Goal: Task Accomplishment & Management: Manage account settings

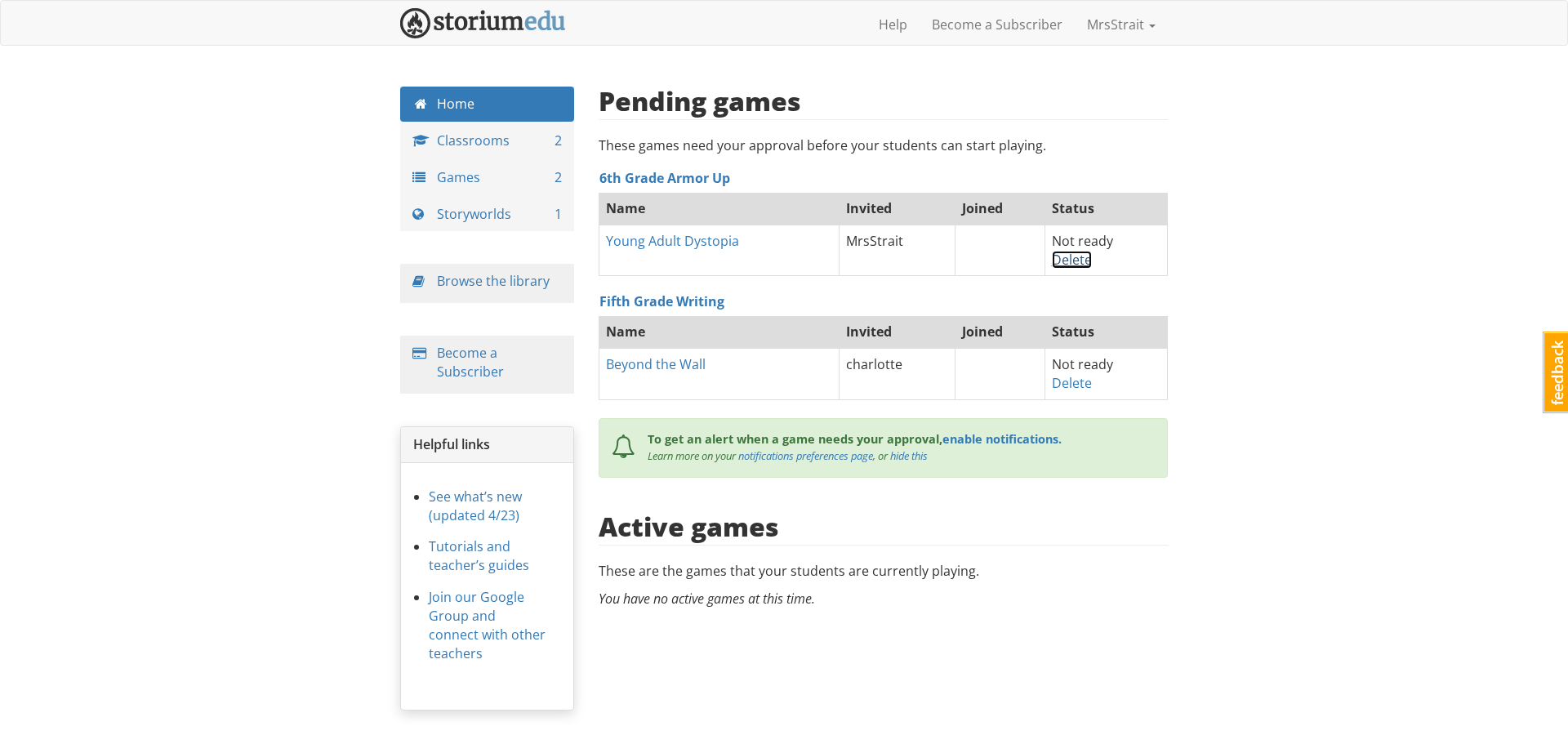
click at [1068, 263] on link "Delete" at bounding box center [1072, 259] width 40 height 18
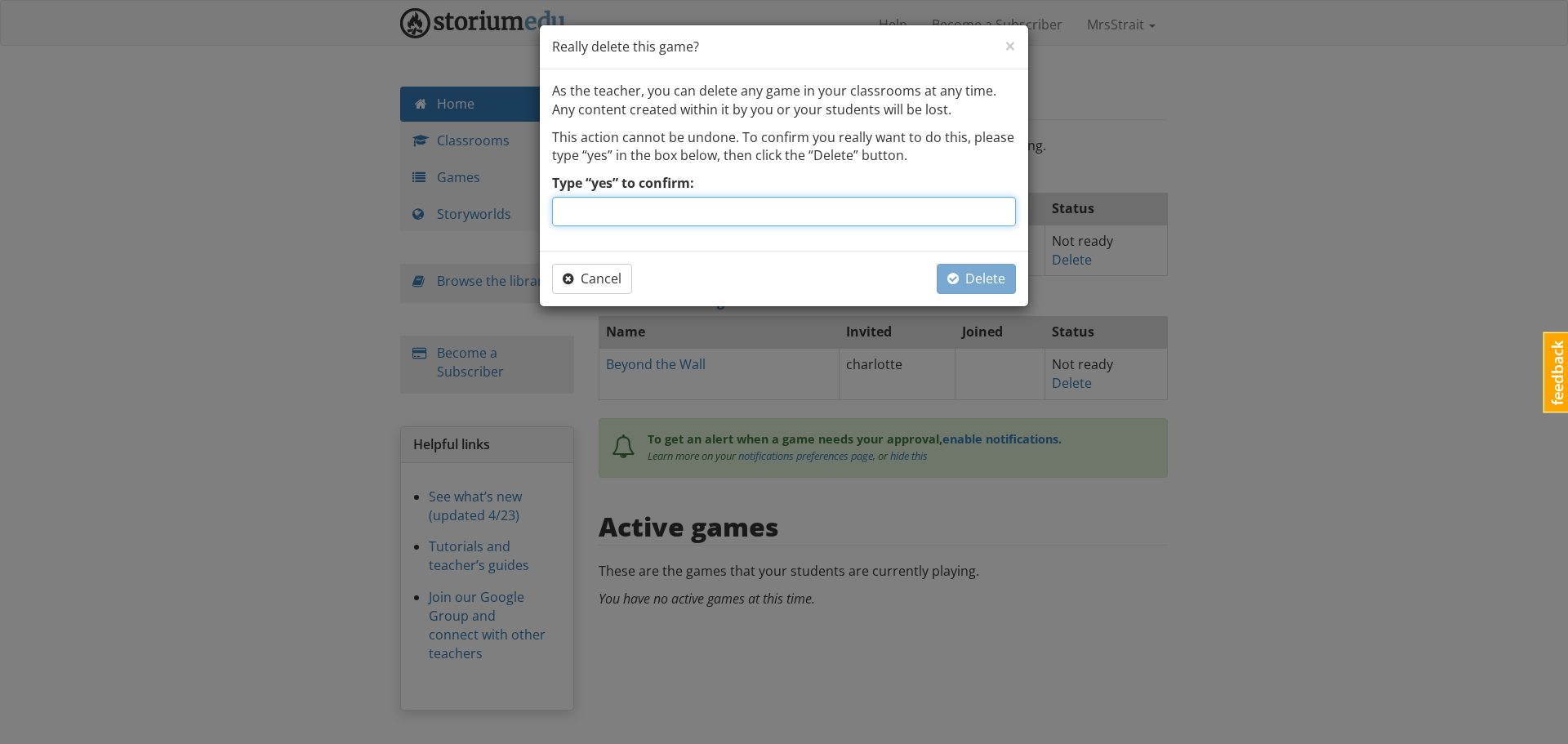
click at [614, 204] on input "Type “yes” to confirm:" at bounding box center [783, 211] width 464 height 29
type input "yes"
click at [984, 270] on span "Delete" at bounding box center [976, 278] width 58 height 18
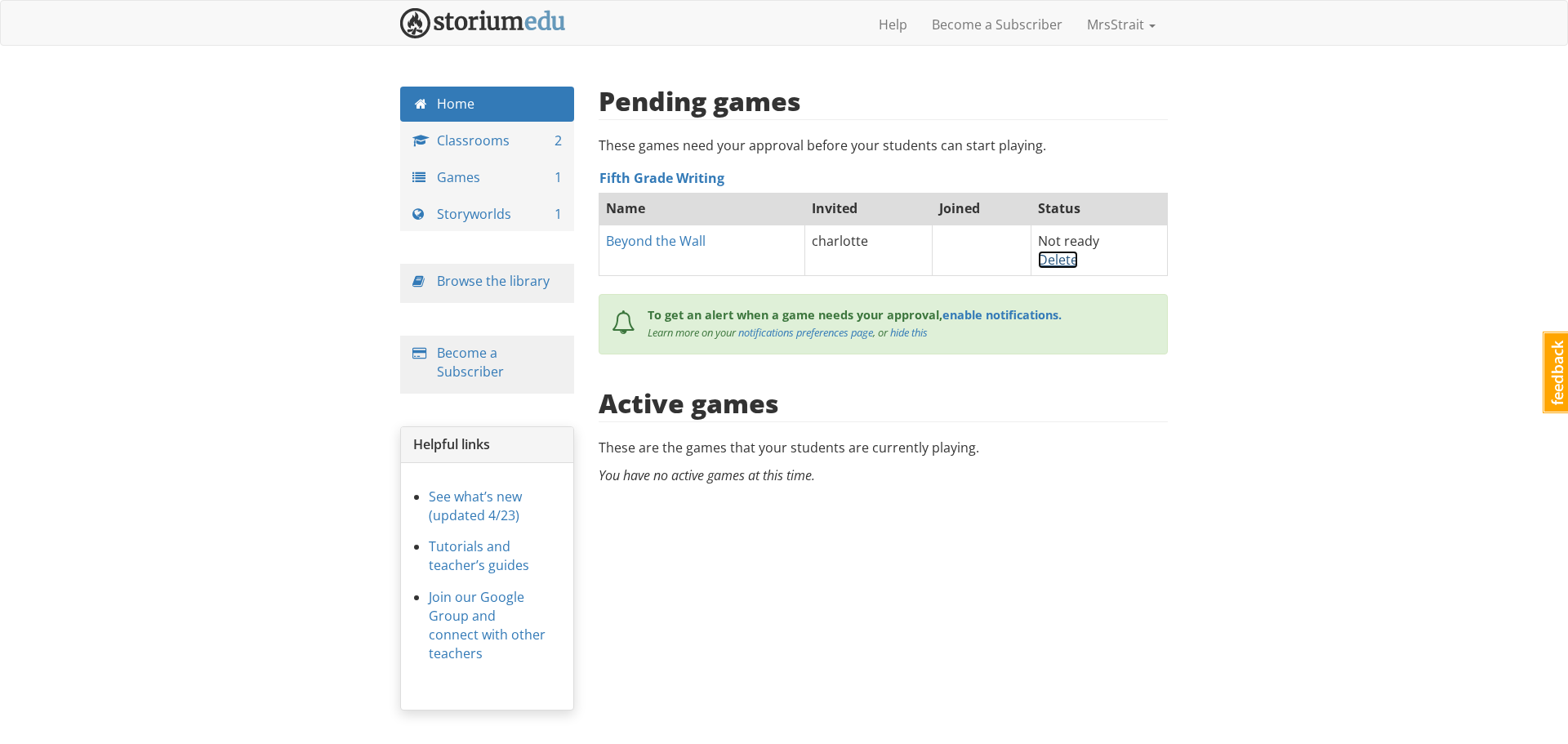
click at [1052, 261] on link "Delete" at bounding box center [1058, 259] width 40 height 18
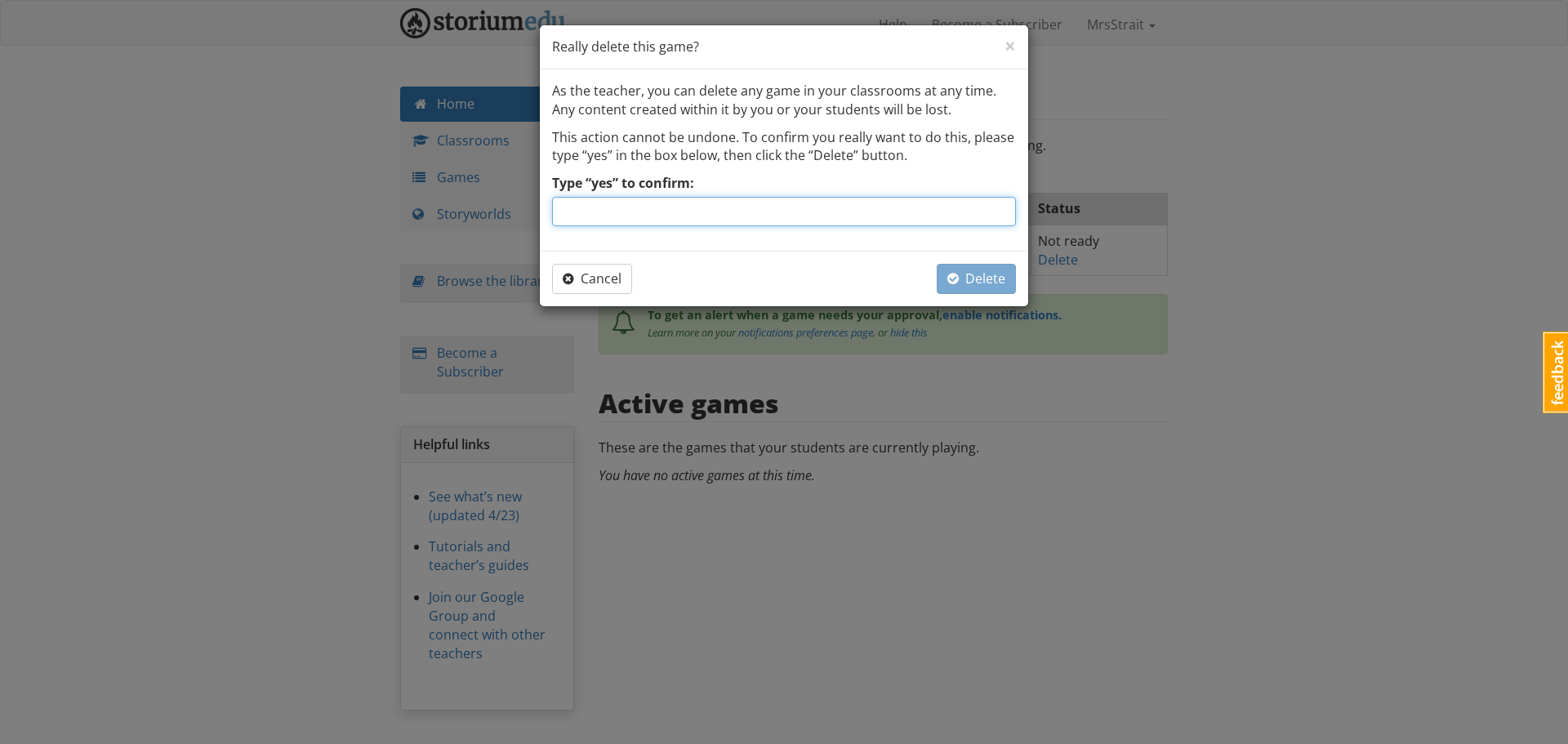
click at [672, 203] on input "Type “yes” to confirm:" at bounding box center [783, 211] width 464 height 29
type input "yes"
click at [967, 276] on span "Delete" at bounding box center [976, 278] width 58 height 18
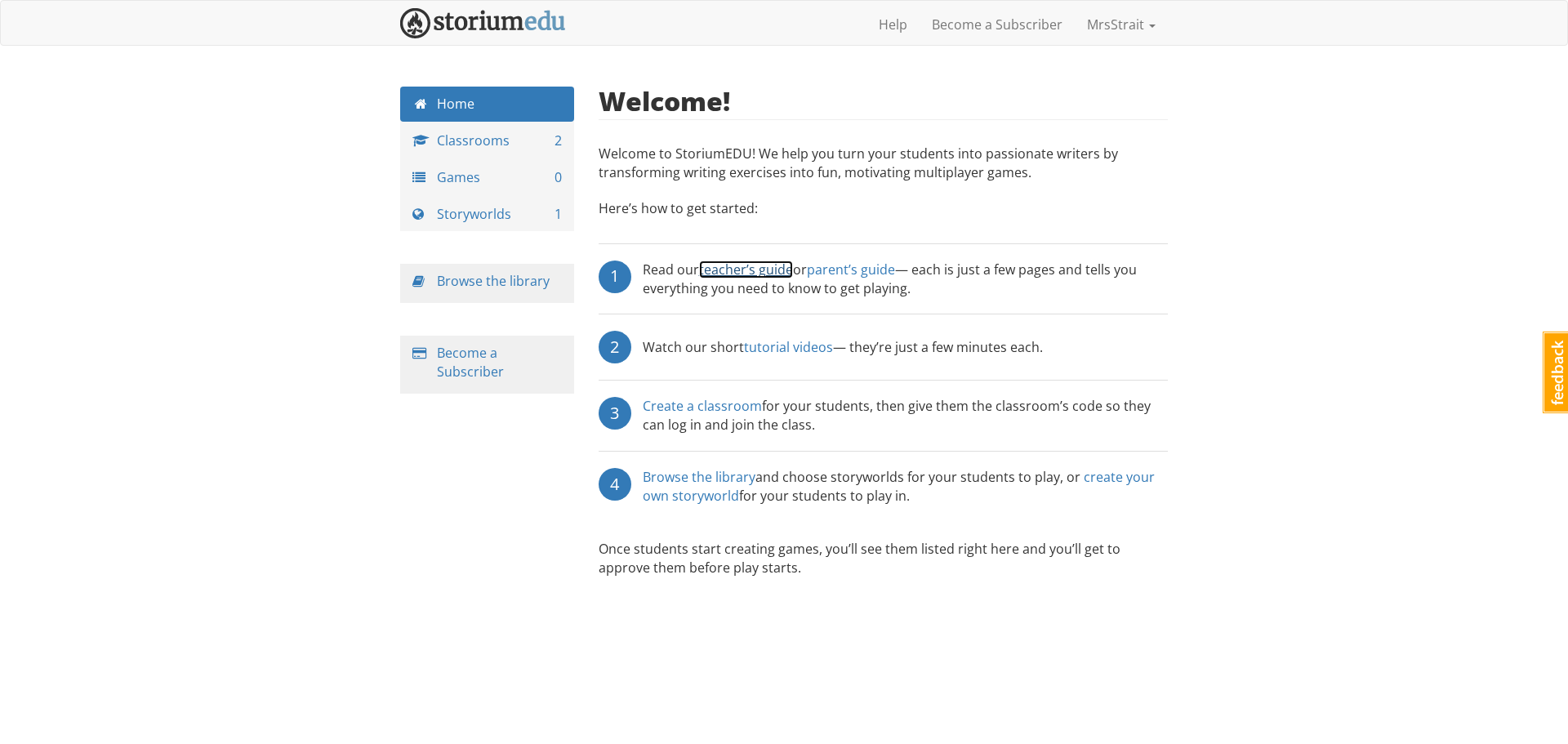
click at [734, 267] on link "teacher’s guide" at bounding box center [746, 269] width 94 height 18
click at [476, 141] on link "Classrooms 2" at bounding box center [486, 141] width 174 height 35
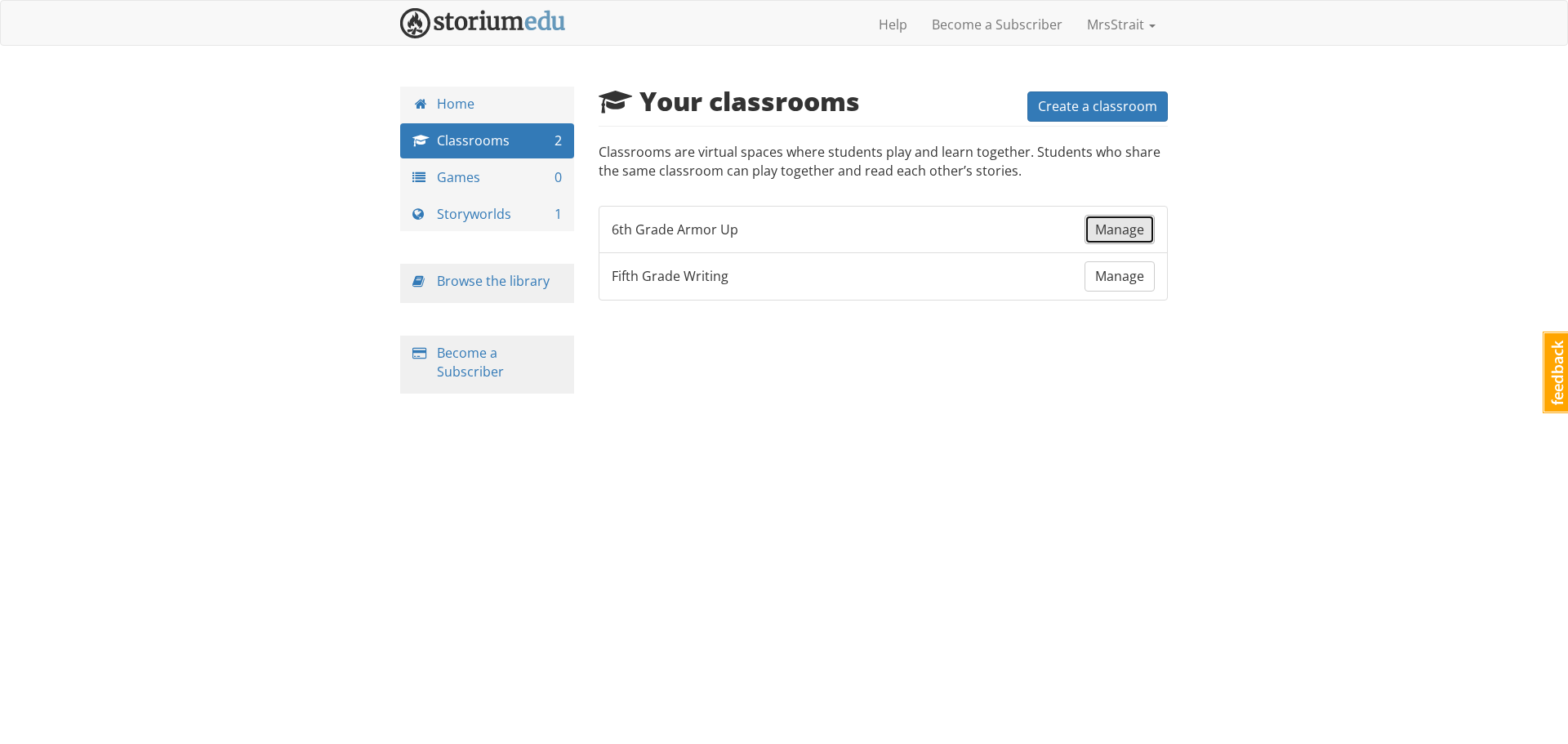
click at [1113, 229] on span "Manage" at bounding box center [1120, 229] width 49 height 18
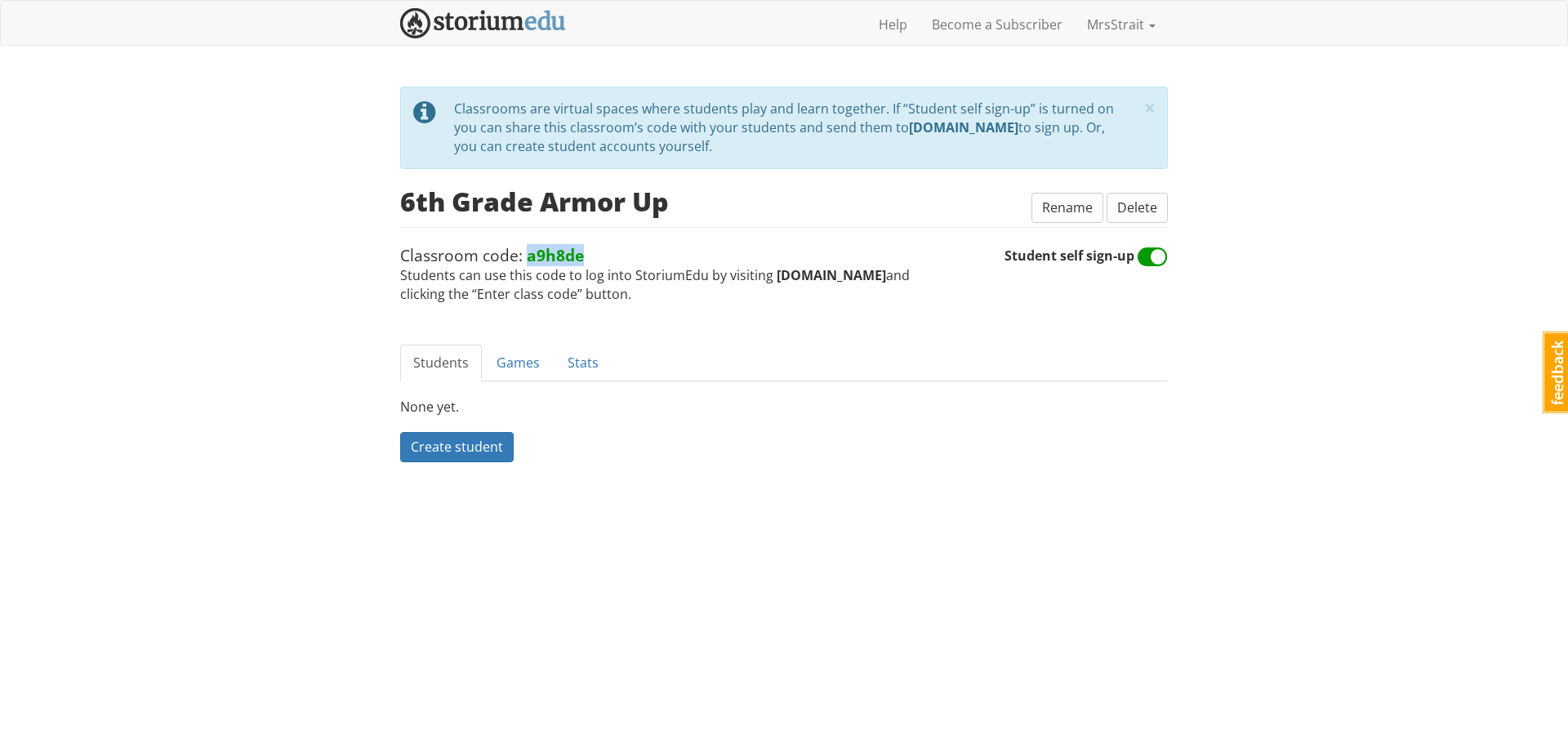
drag, startPoint x: 581, startPoint y: 252, endPoint x: 524, endPoint y: 260, distance: 57.6
click at [524, 260] on span "Classroom code: a9h8de" at bounding box center [492, 255] width 184 height 22
copy strong "a9h8de"
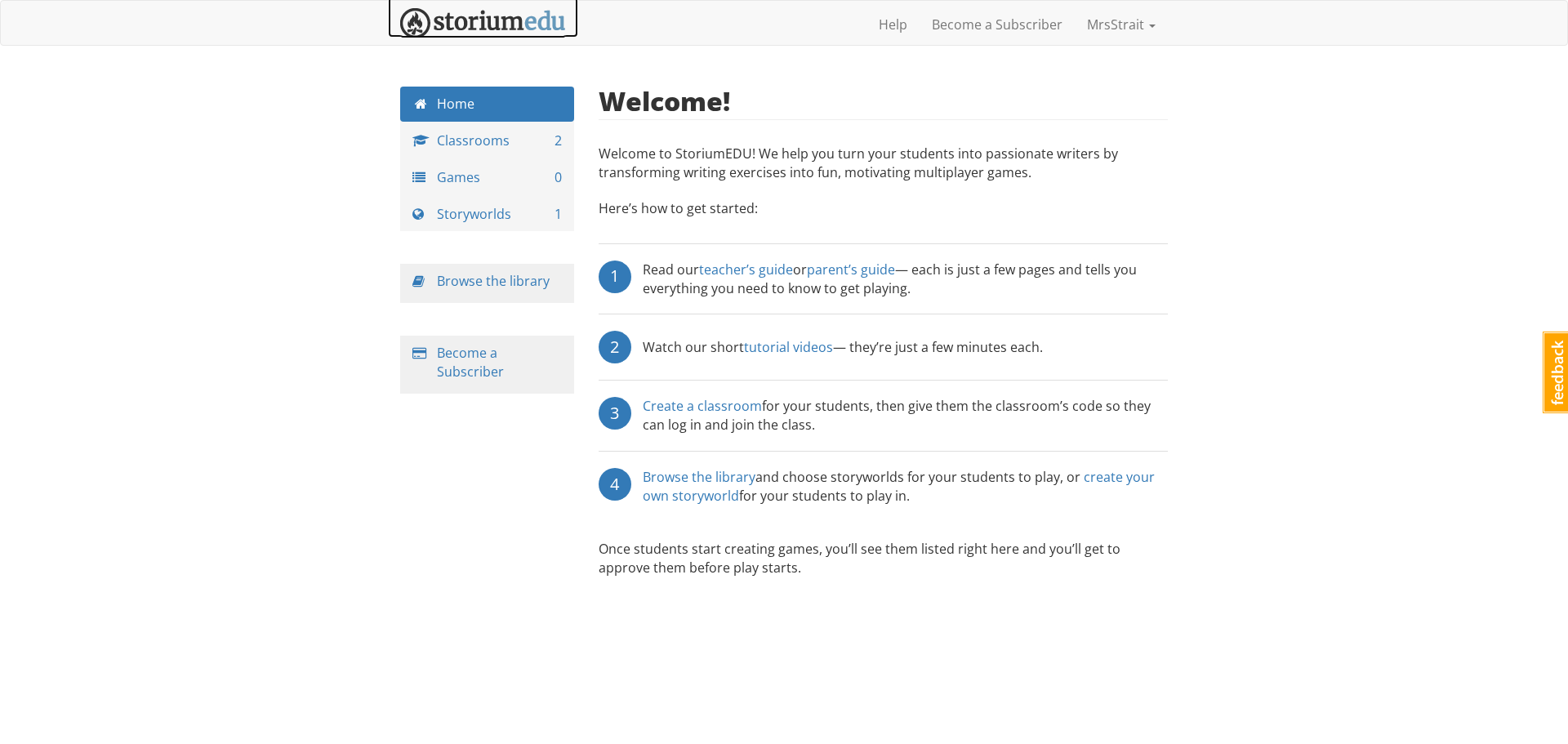
click at [486, 17] on img at bounding box center [483, 23] width 166 height 30
click at [484, 22] on img at bounding box center [483, 23] width 166 height 30
click at [478, 145] on link "Classrooms 2" at bounding box center [486, 141] width 174 height 35
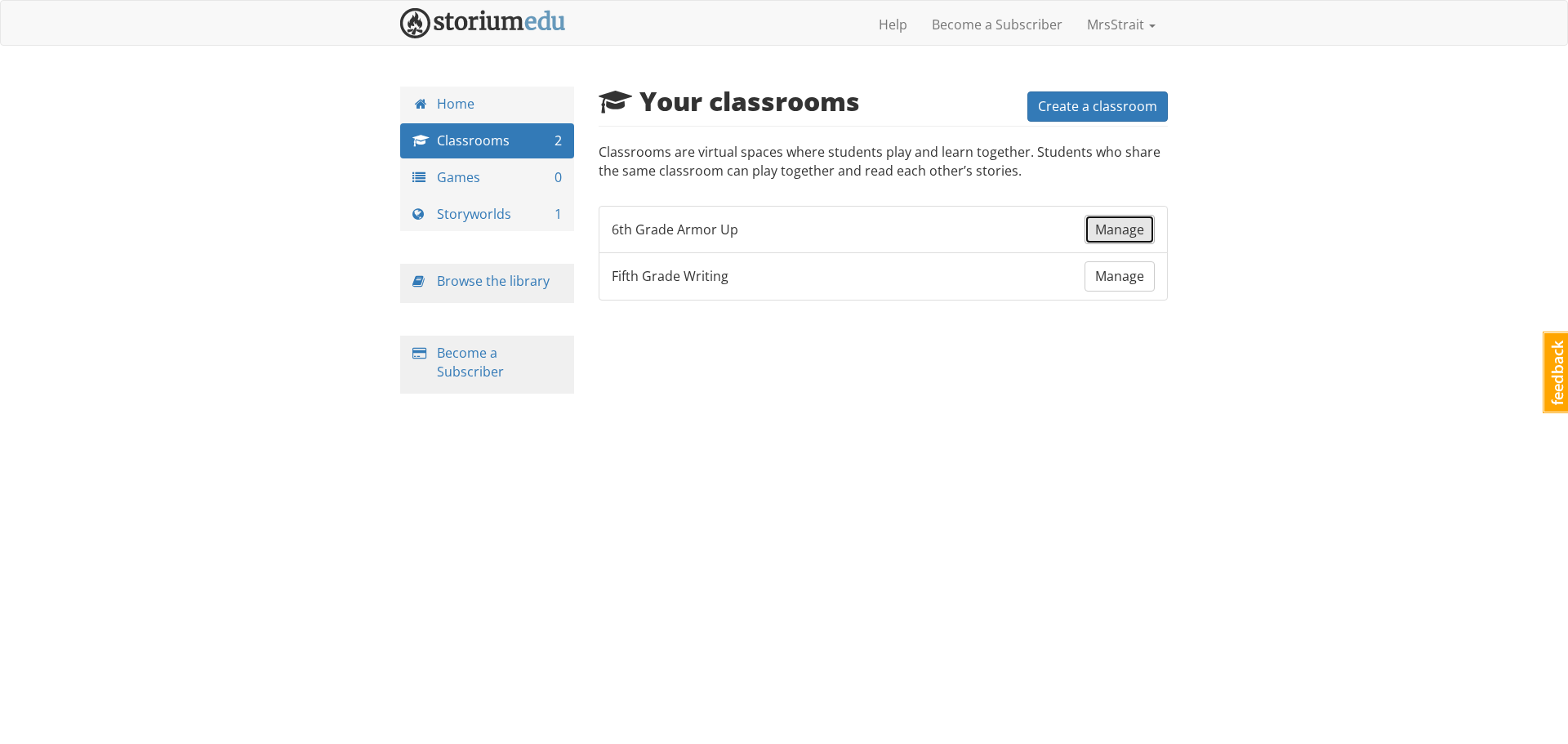
click at [1107, 233] on span "Manage" at bounding box center [1120, 229] width 49 height 18
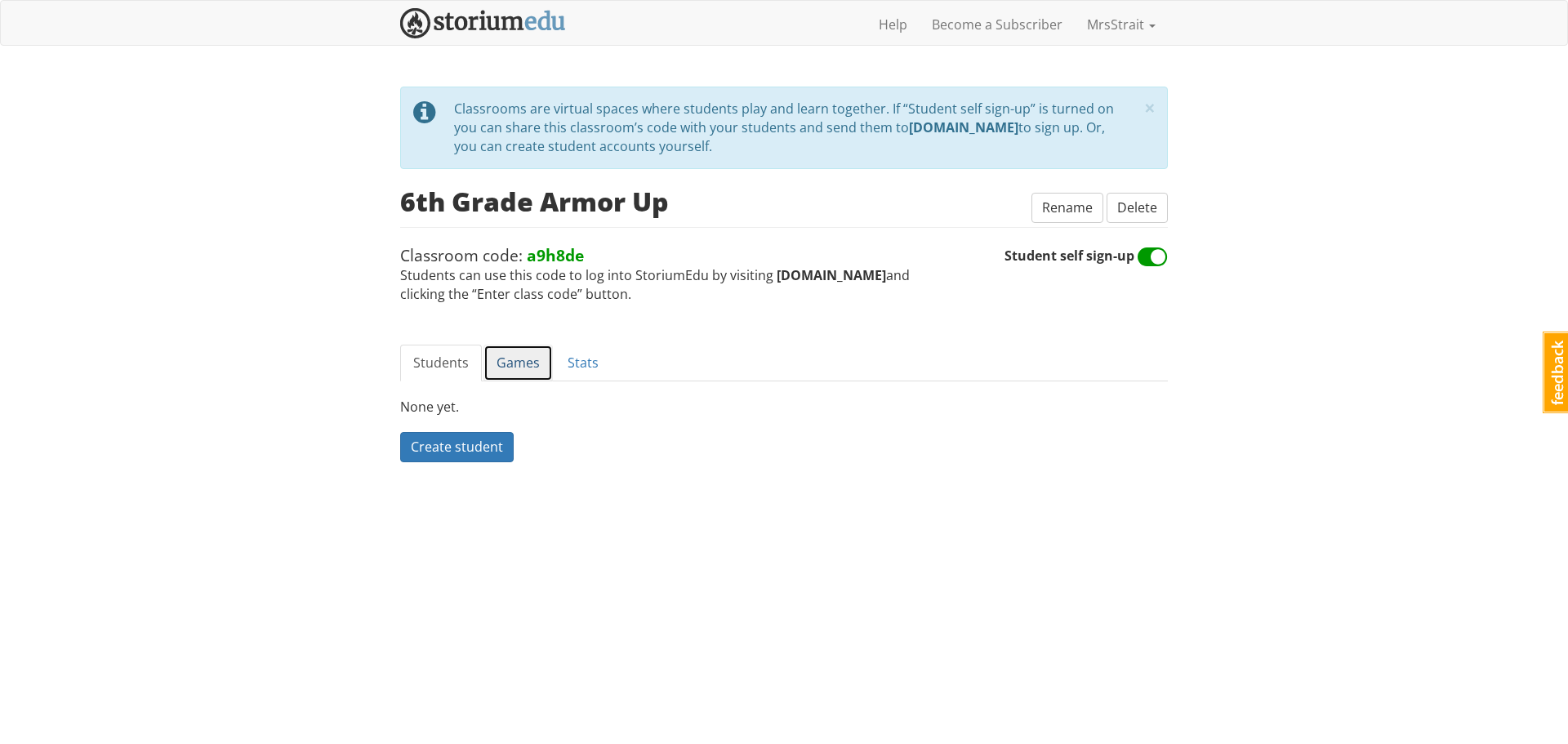
click at [513, 366] on link "Games" at bounding box center [518, 363] width 70 height 37
click at [449, 441] on span "Create a game" at bounding box center [455, 447] width 89 height 18
click at [591, 366] on link "Stats" at bounding box center [583, 363] width 57 height 37
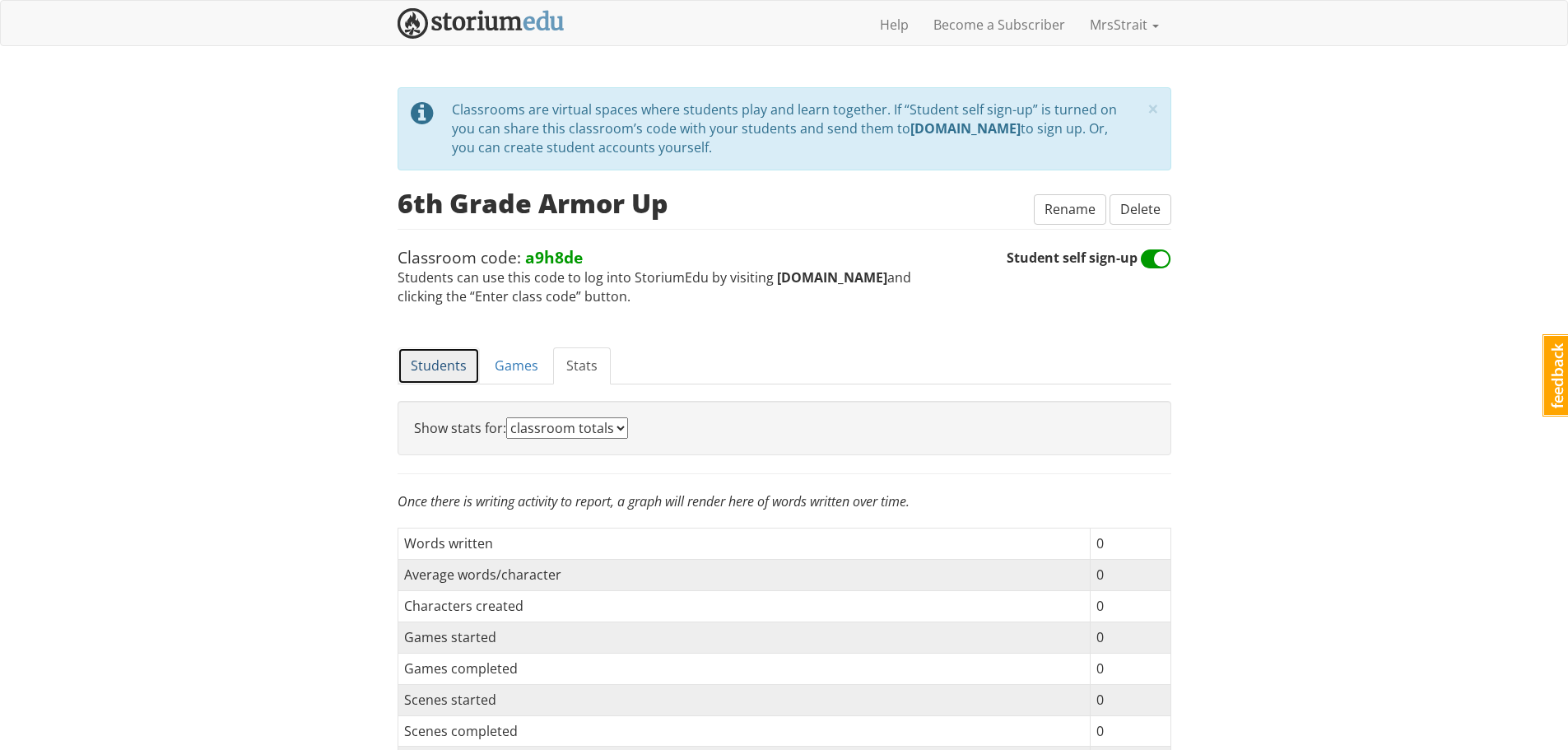
click at [430, 368] on link "Students" at bounding box center [439, 366] width 83 height 37
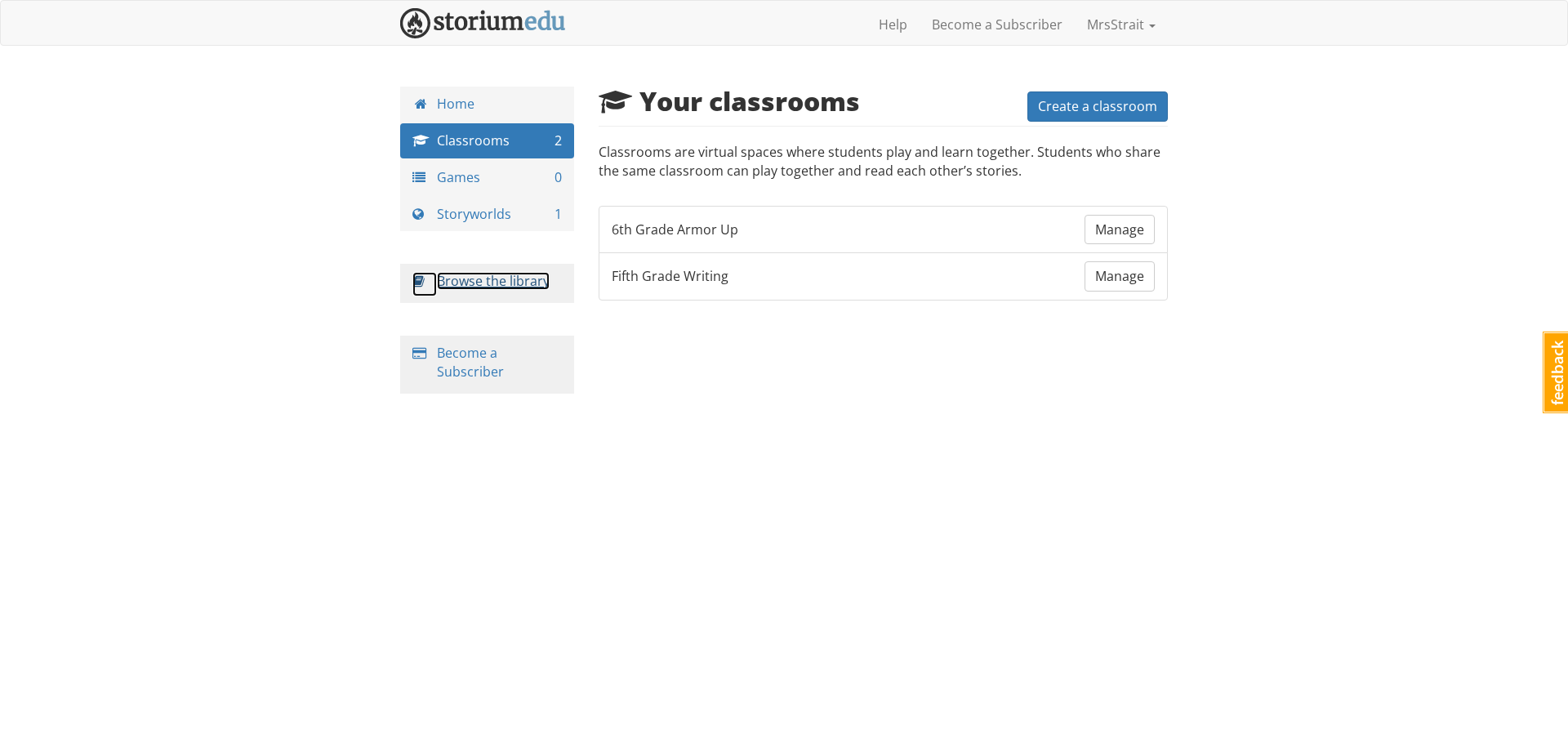
click at [495, 282] on link "Browse the library" at bounding box center [494, 281] width 113 height 18
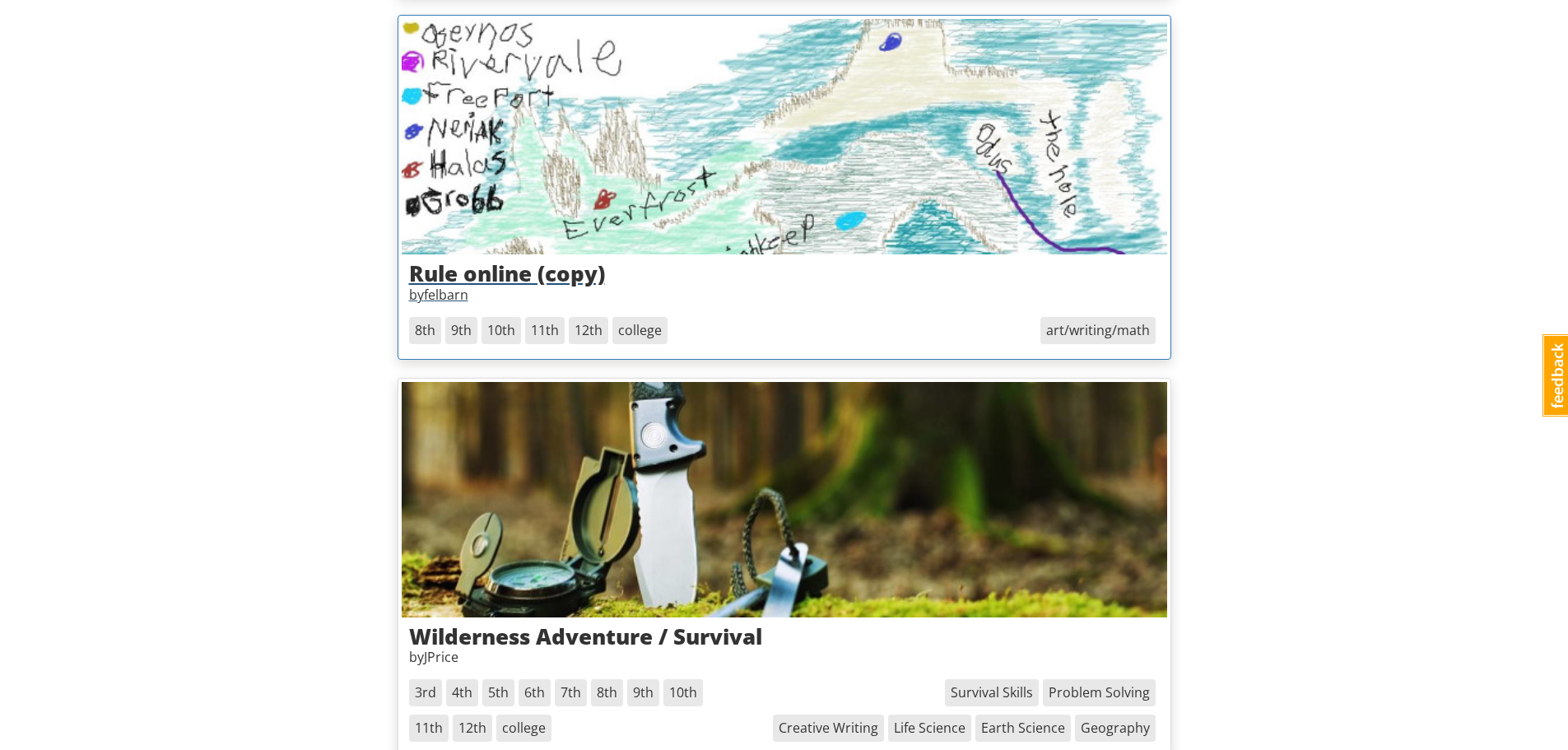
scroll to position [741, 0]
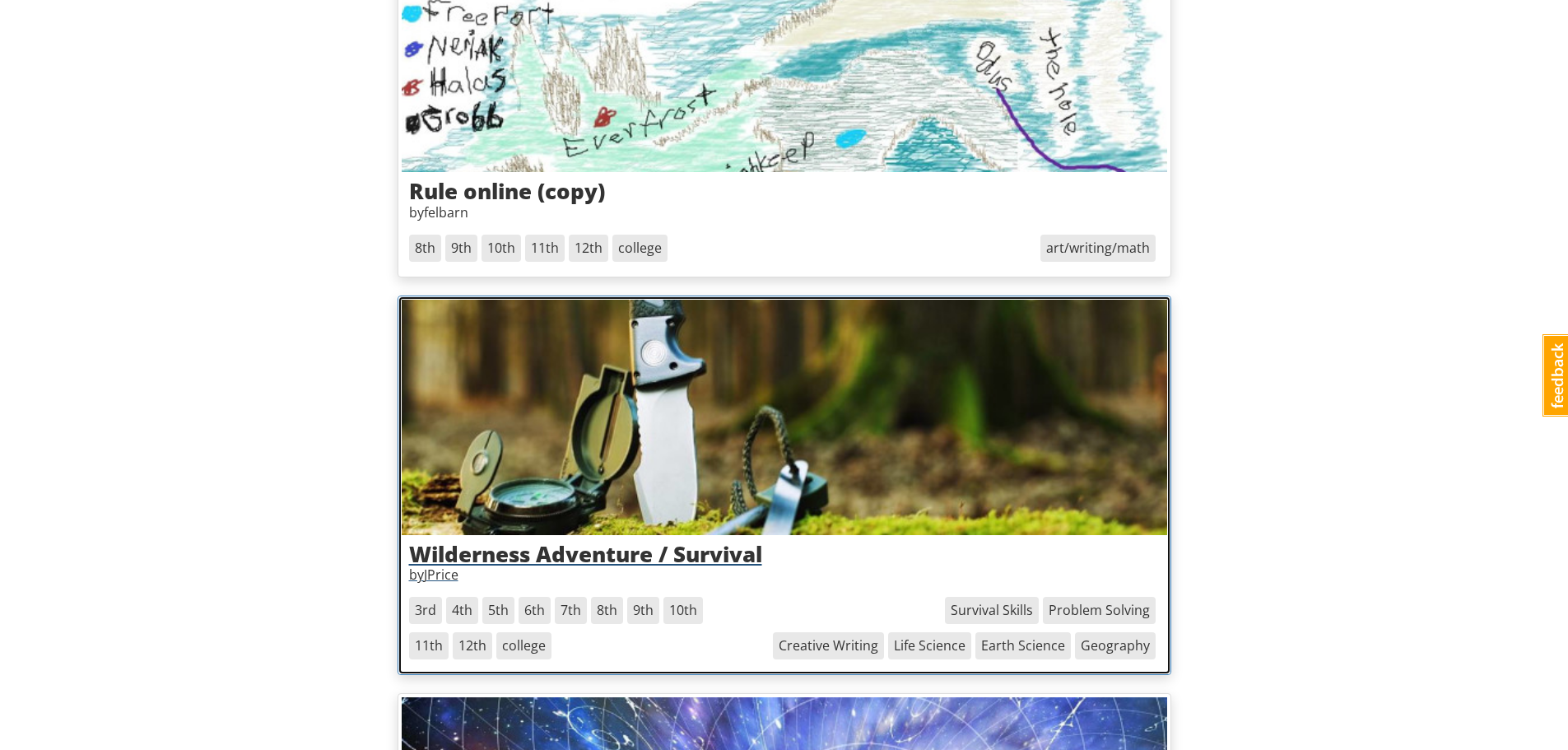
click at [528, 612] on span "6th" at bounding box center [535, 610] width 32 height 28
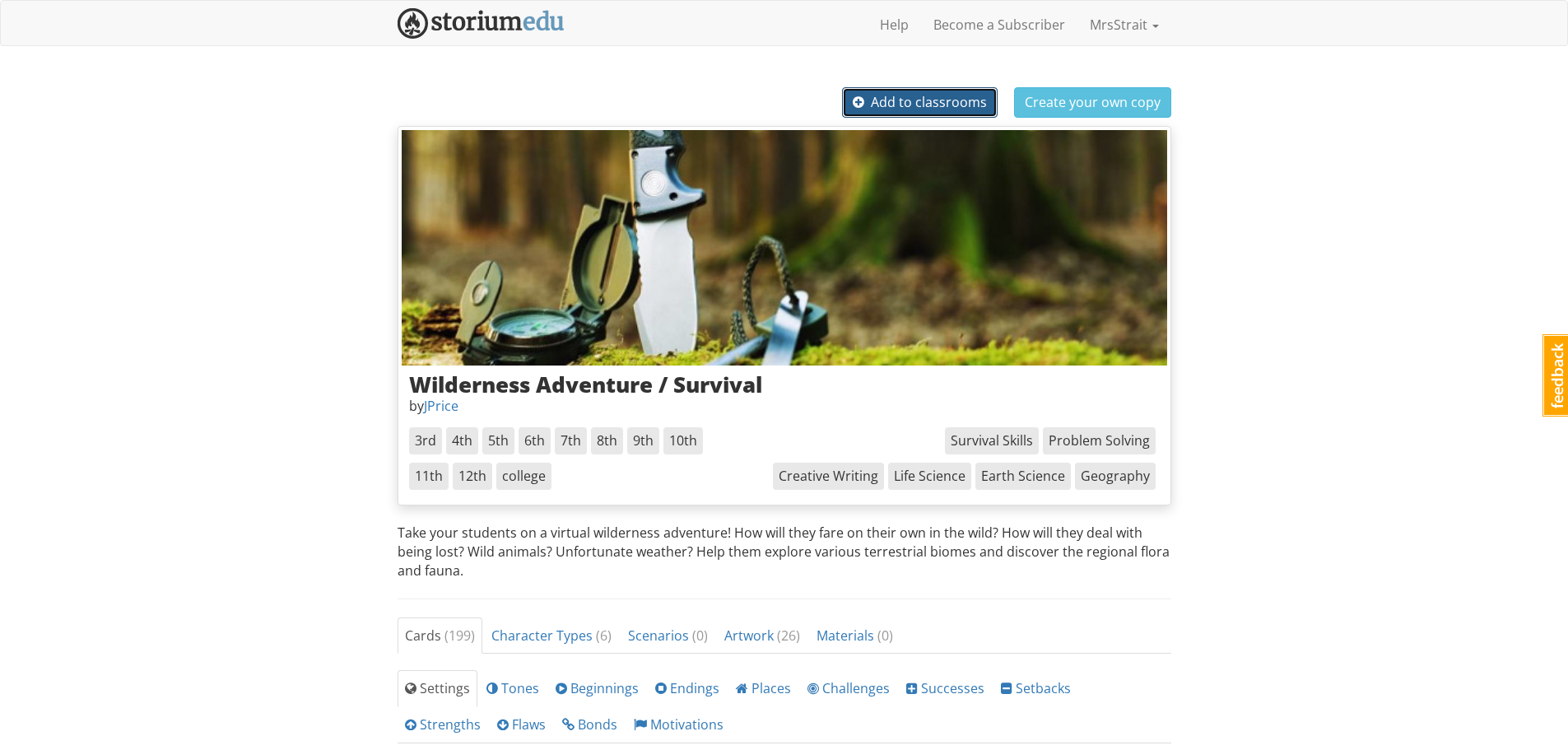
click at [929, 99] on span "Add to classrooms" at bounding box center [919, 102] width 134 height 18
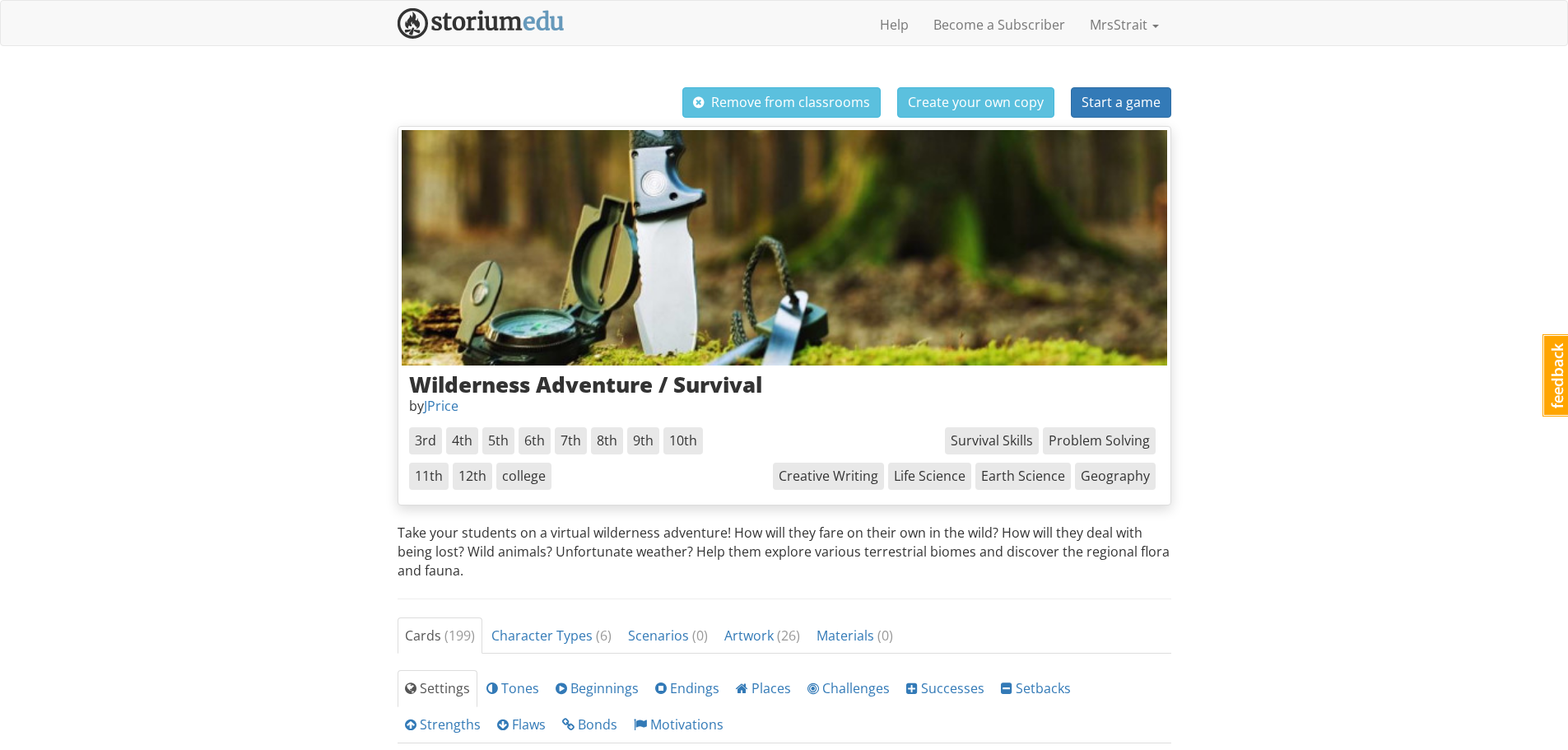
click at [1281, 263] on div "mrsstrait MrsStrait 1 Toggle navigation Help Become a Subscriber MrsStrait Prof…" at bounding box center [784, 750] width 1568 height 1501
click at [1117, 22] on link "MrsStrait" at bounding box center [1124, 25] width 93 height 41
click at [1352, 130] on div "mrsstrait MrsStrait 1 Toggle navigation Help Become a Subscriber MrsStrait Prof…" at bounding box center [784, 750] width 1568 height 1501
click at [532, 20] on img at bounding box center [481, 23] width 167 height 30
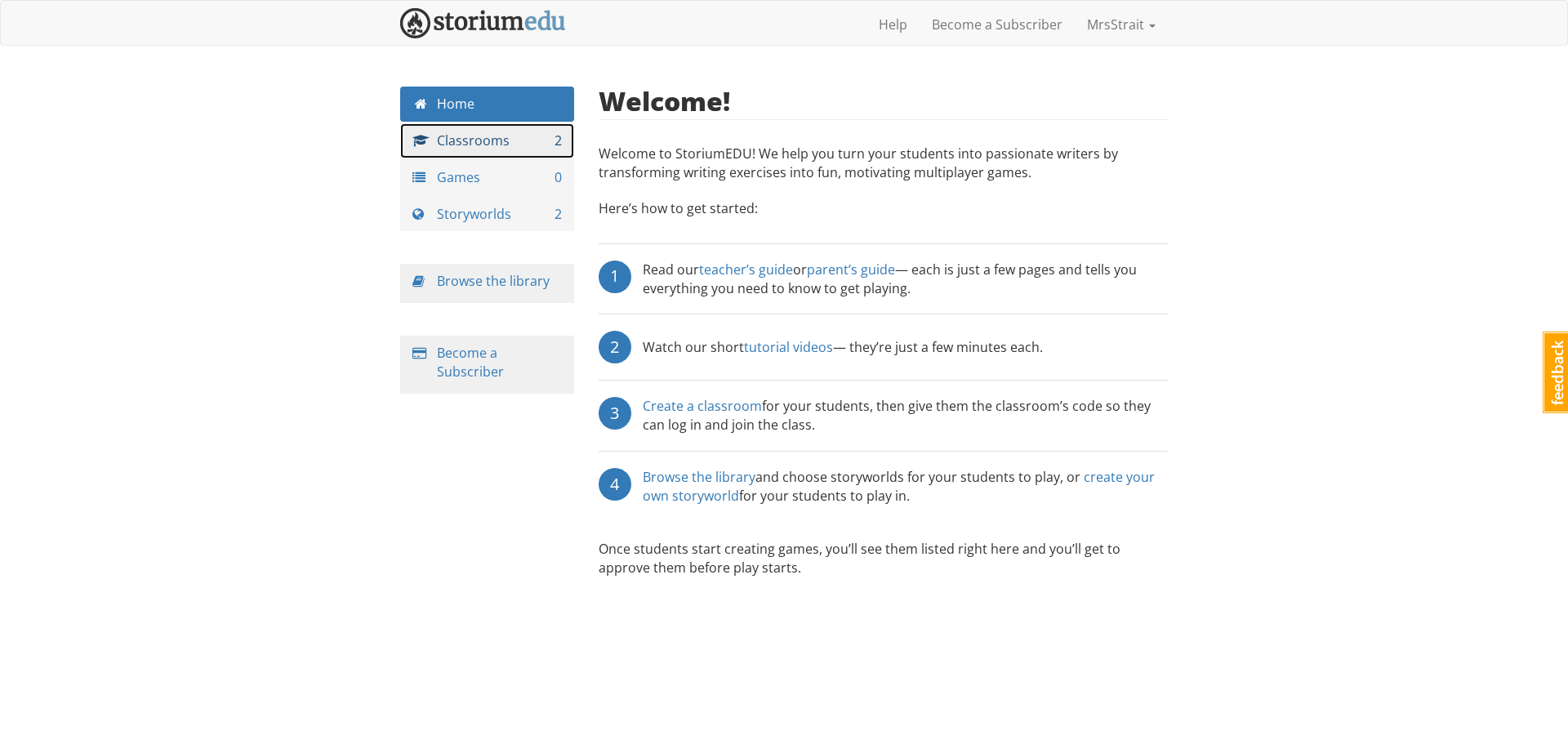
click at [460, 146] on link "Classrooms 2" at bounding box center [486, 141] width 174 height 35
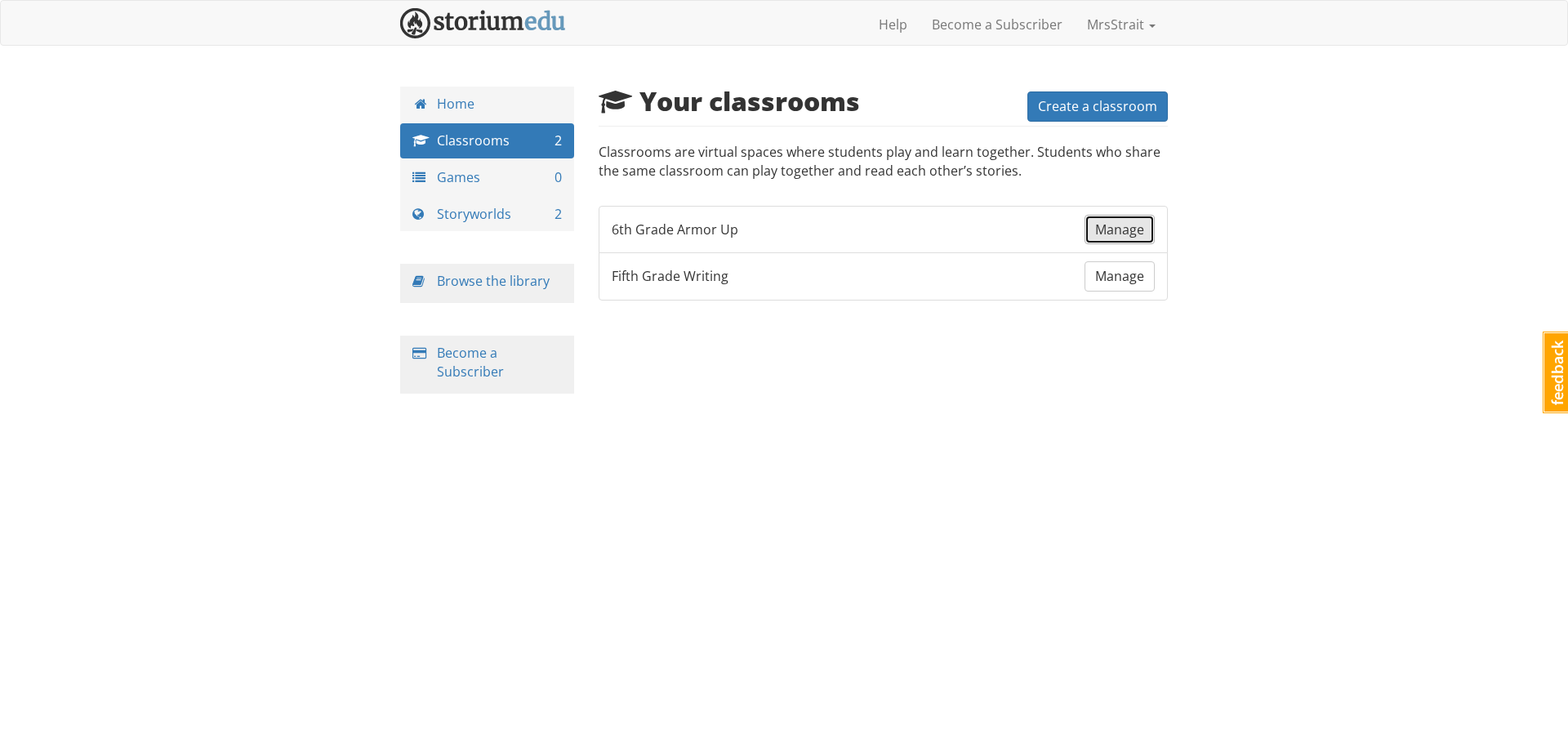
click at [1109, 231] on span "Manage" at bounding box center [1120, 229] width 49 height 18
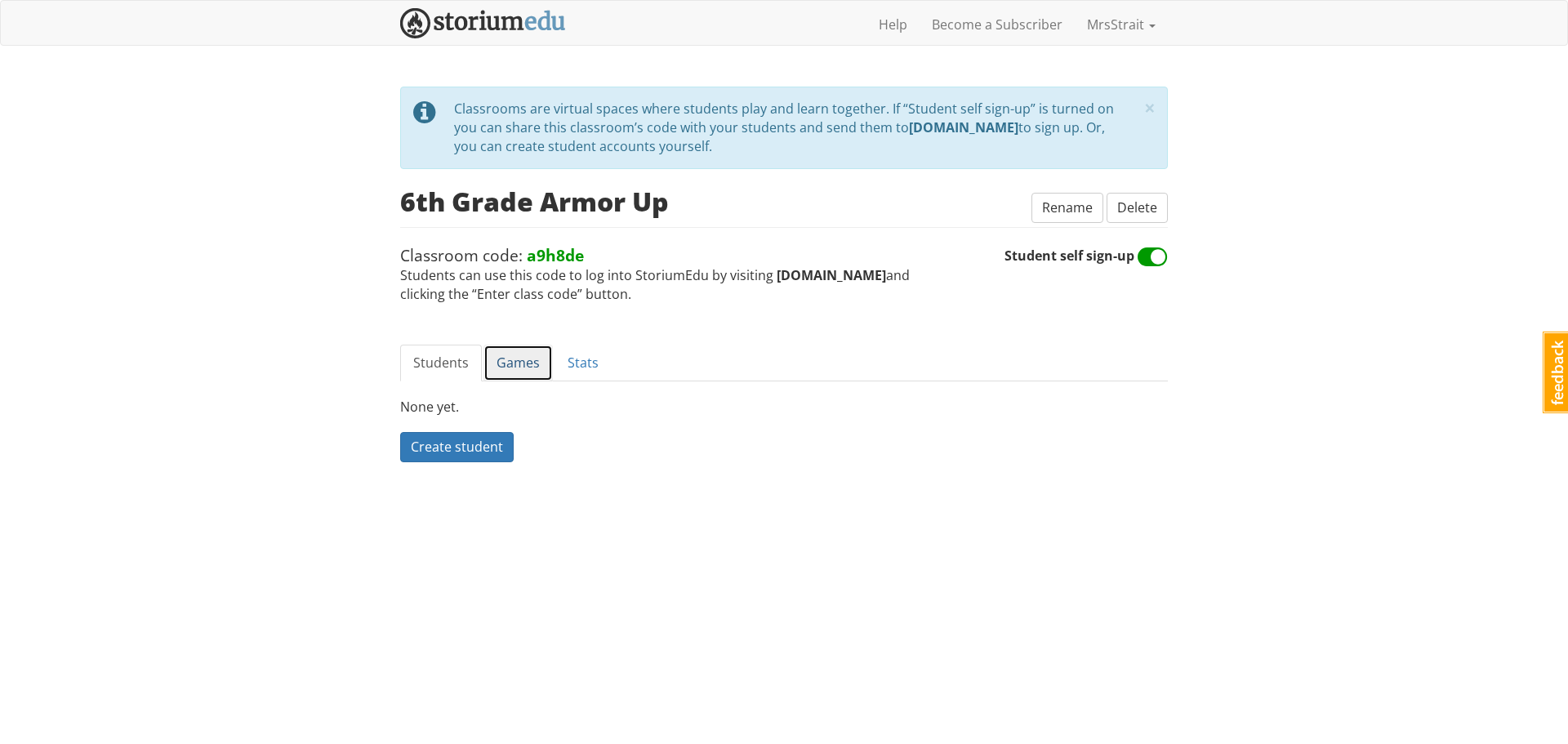
click at [509, 357] on link "Games" at bounding box center [518, 363] width 70 height 37
click at [446, 361] on link "Students" at bounding box center [441, 363] width 82 height 37
click at [479, 26] on img at bounding box center [483, 23] width 166 height 30
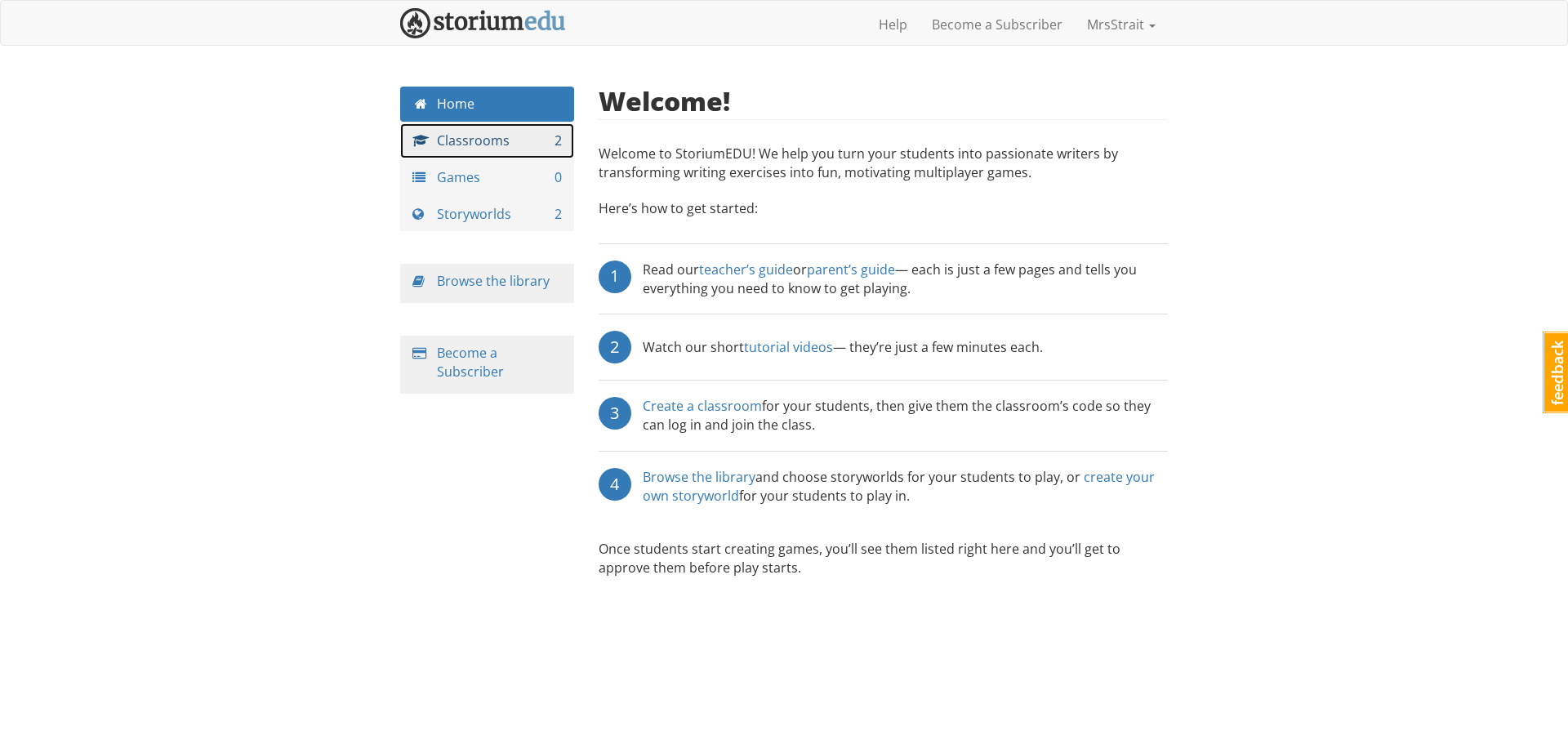
click at [473, 138] on link "Classrooms 2" at bounding box center [486, 141] width 174 height 35
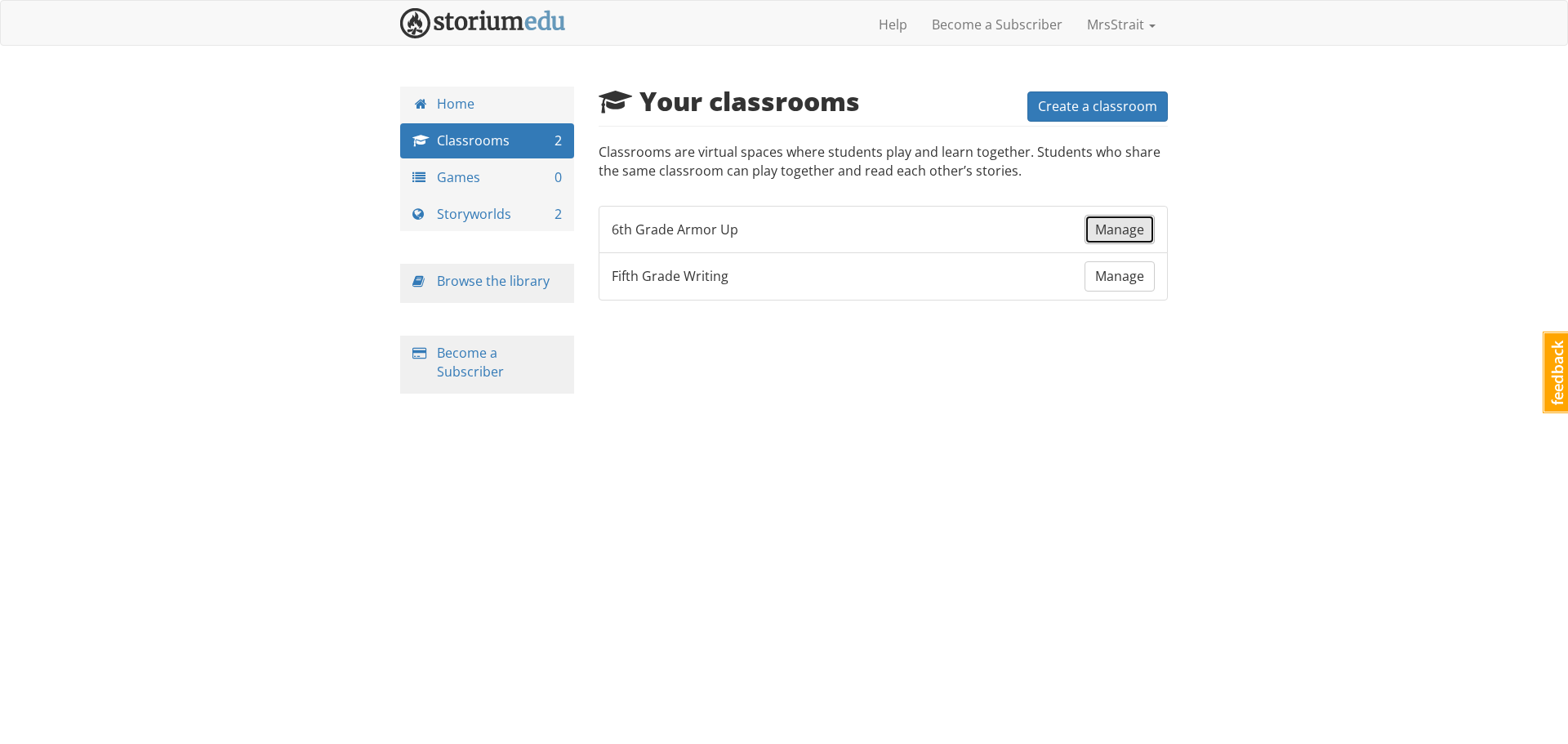
click at [1118, 228] on span "Manage" at bounding box center [1120, 229] width 49 height 18
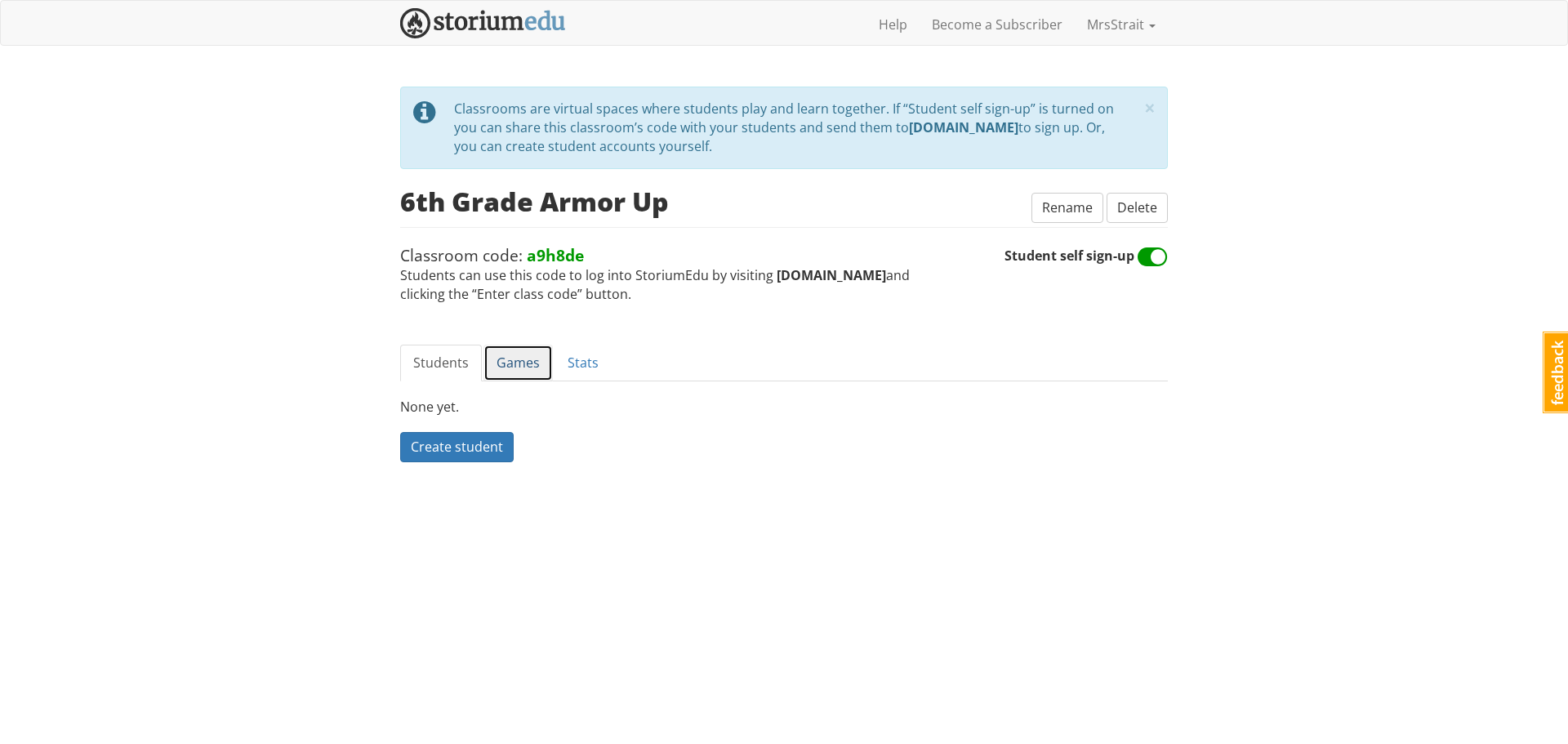
click at [507, 364] on link "Games" at bounding box center [518, 363] width 70 height 37
click at [459, 452] on span "Create a game" at bounding box center [455, 447] width 89 height 18
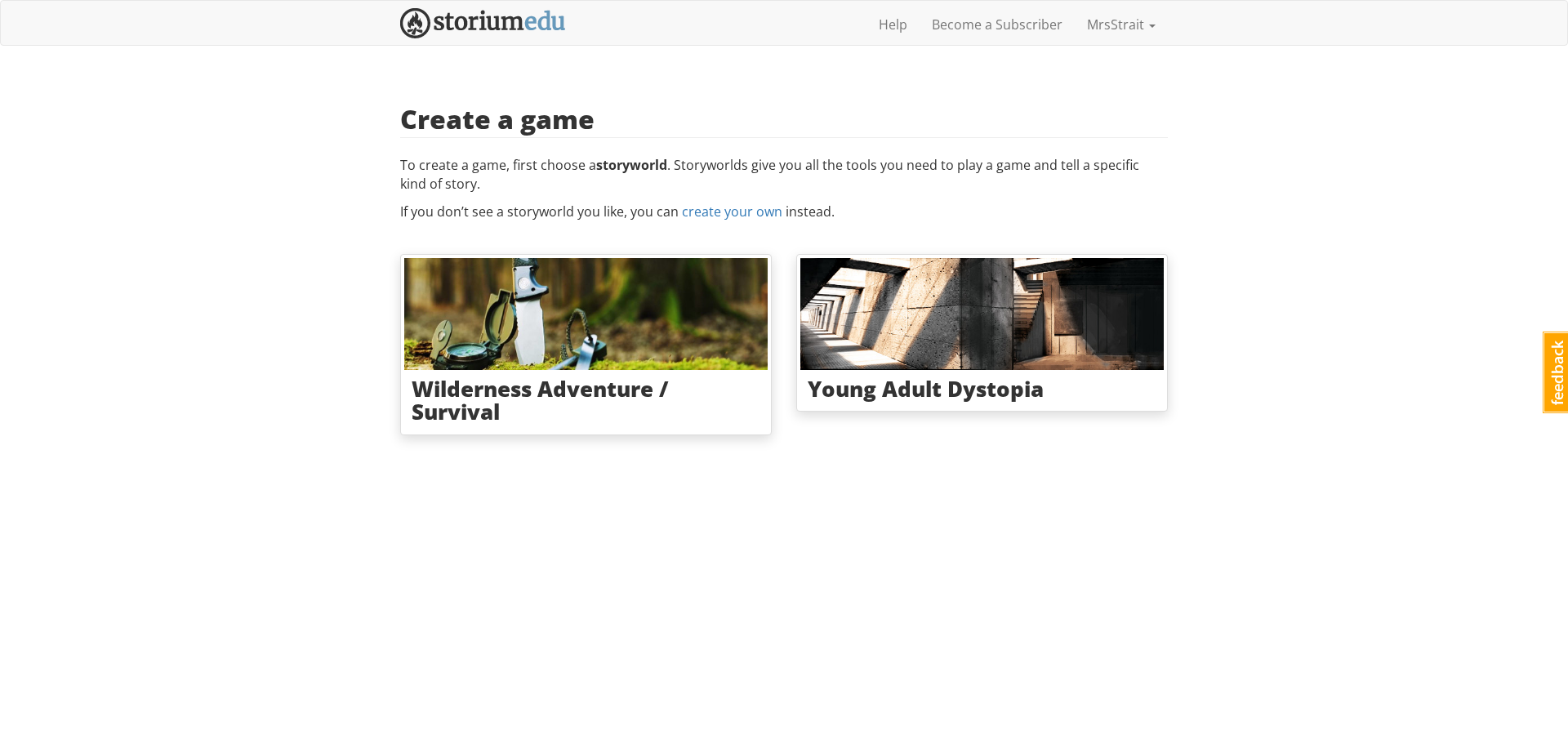
click at [578, 453] on html "mrsstrait MrsStrait 1 Toggle navigation Help Become a Subscriber MrsStrait Prof…" at bounding box center [784, 226] width 1568 height 453
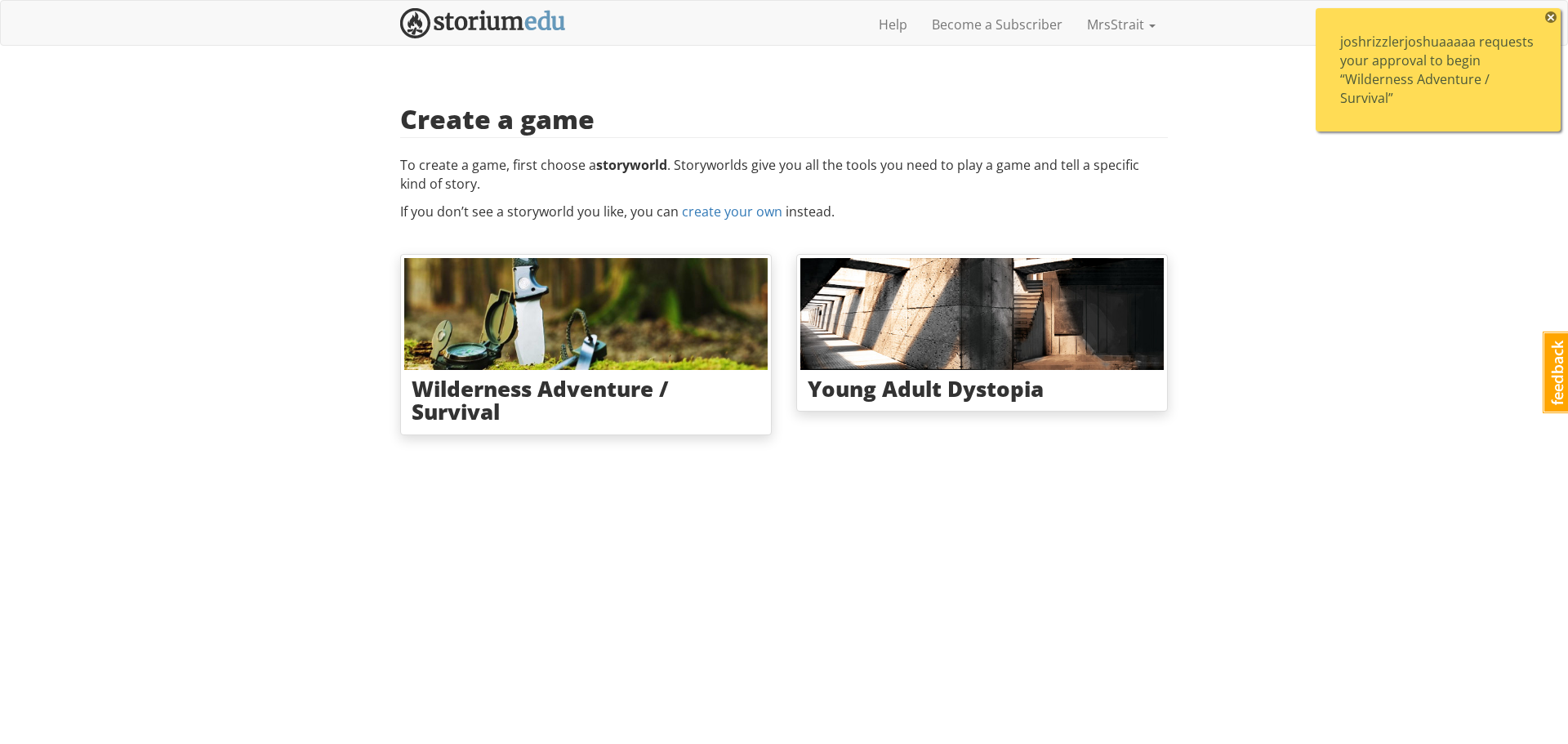
click at [1375, 77] on div "joshrizzlerjoshuaaaaa requests your approval to begin “Wilderness Adventure / S…" at bounding box center [1438, 70] width 196 height 74
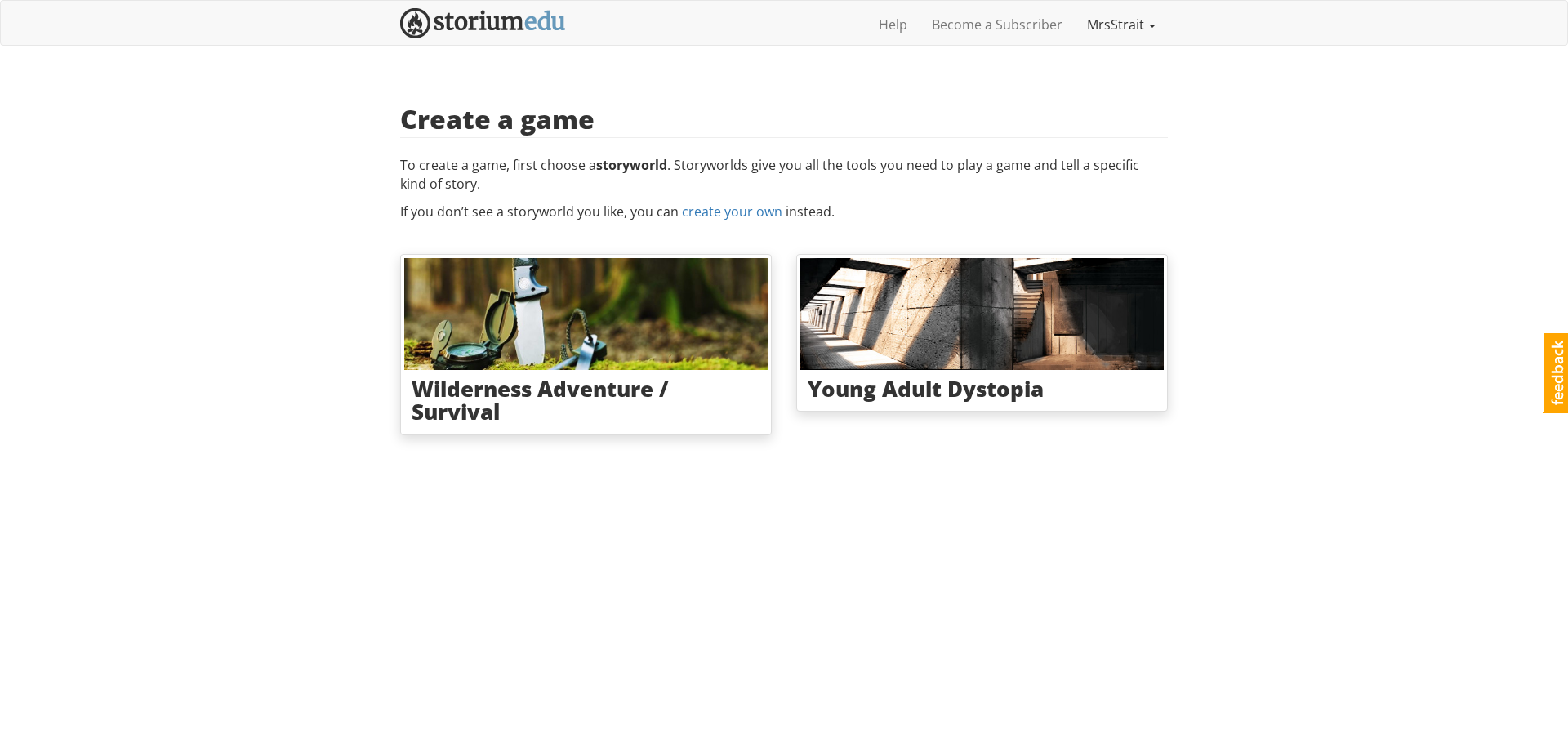
click at [1114, 26] on link "MrsStrait" at bounding box center [1120, 25] width 93 height 41
click at [1089, 86] on link "Notifications" at bounding box center [1103, 85] width 129 height 24
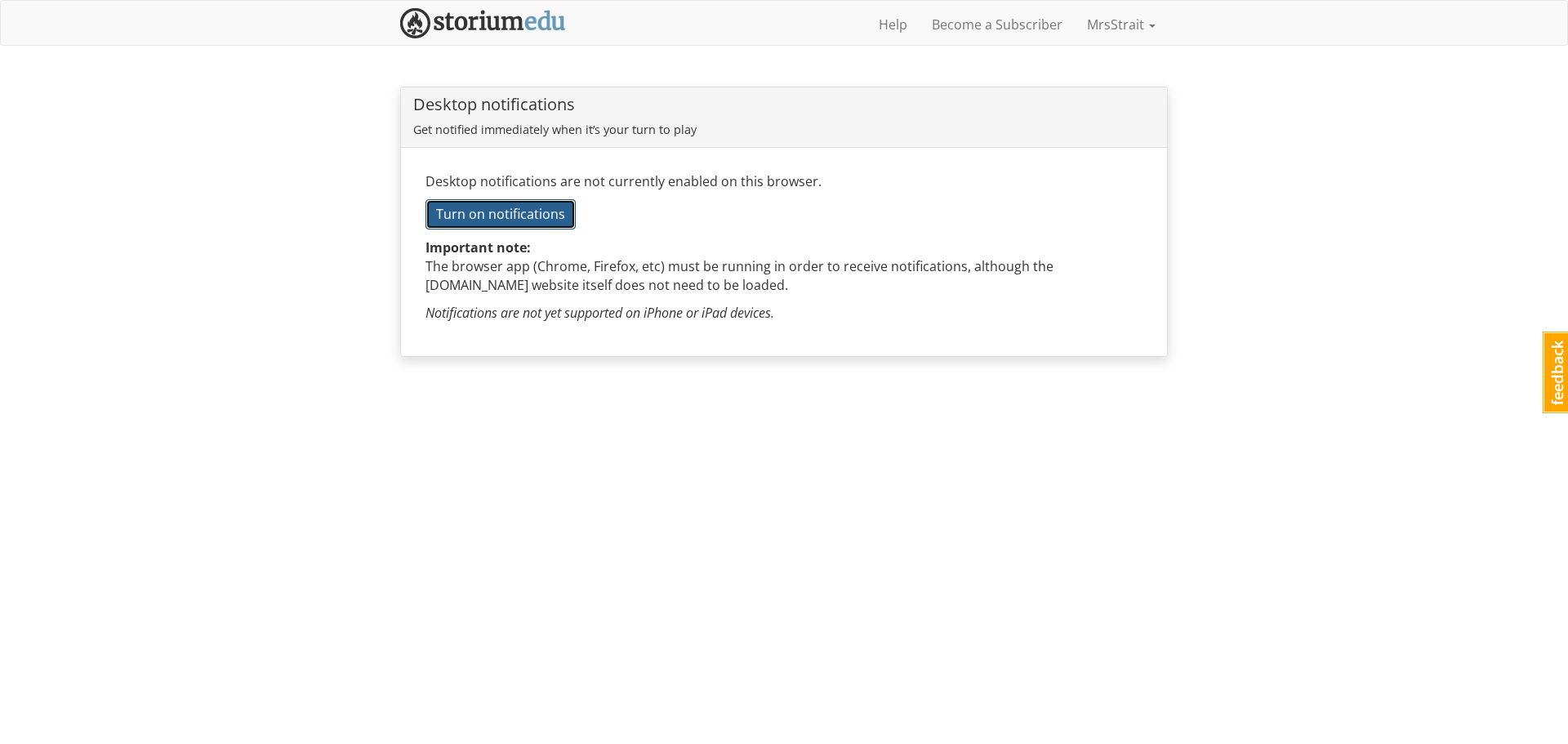
click at [464, 216] on span "Turn on notifications" at bounding box center [501, 214] width 129 height 18
click at [1354, 300] on div "mrsstrait MrsStrait 1 Toggle navigation Help Become a Subscriber MrsStrait Prof…" at bounding box center [784, 194] width 1568 height 389
click at [1238, 96] on div "mrsstrait MrsStrait 1 Toggle navigation Help Become a Subscriber MrsStrait Prof…" at bounding box center [784, 194] width 1568 height 389
click at [1262, 196] on div "mrsstrait MrsStrait 1 Toggle navigation Help Become a Subscriber MrsStrait Prof…" at bounding box center [784, 194] width 1568 height 389
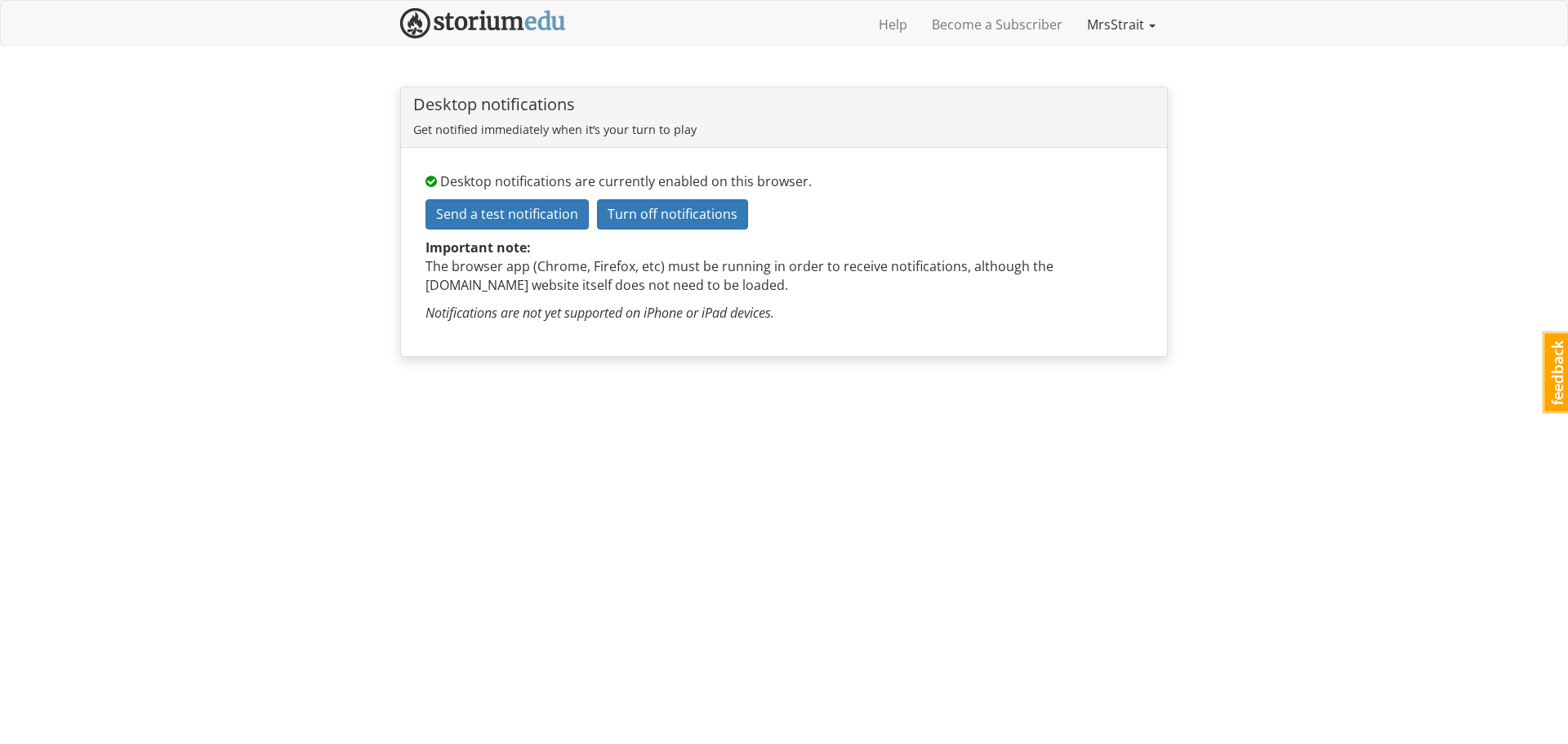
click at [1130, 23] on link "MrsStrait" at bounding box center [1120, 25] width 93 height 41
click at [1063, 63] on link "Profile" at bounding box center [1103, 61] width 129 height 24
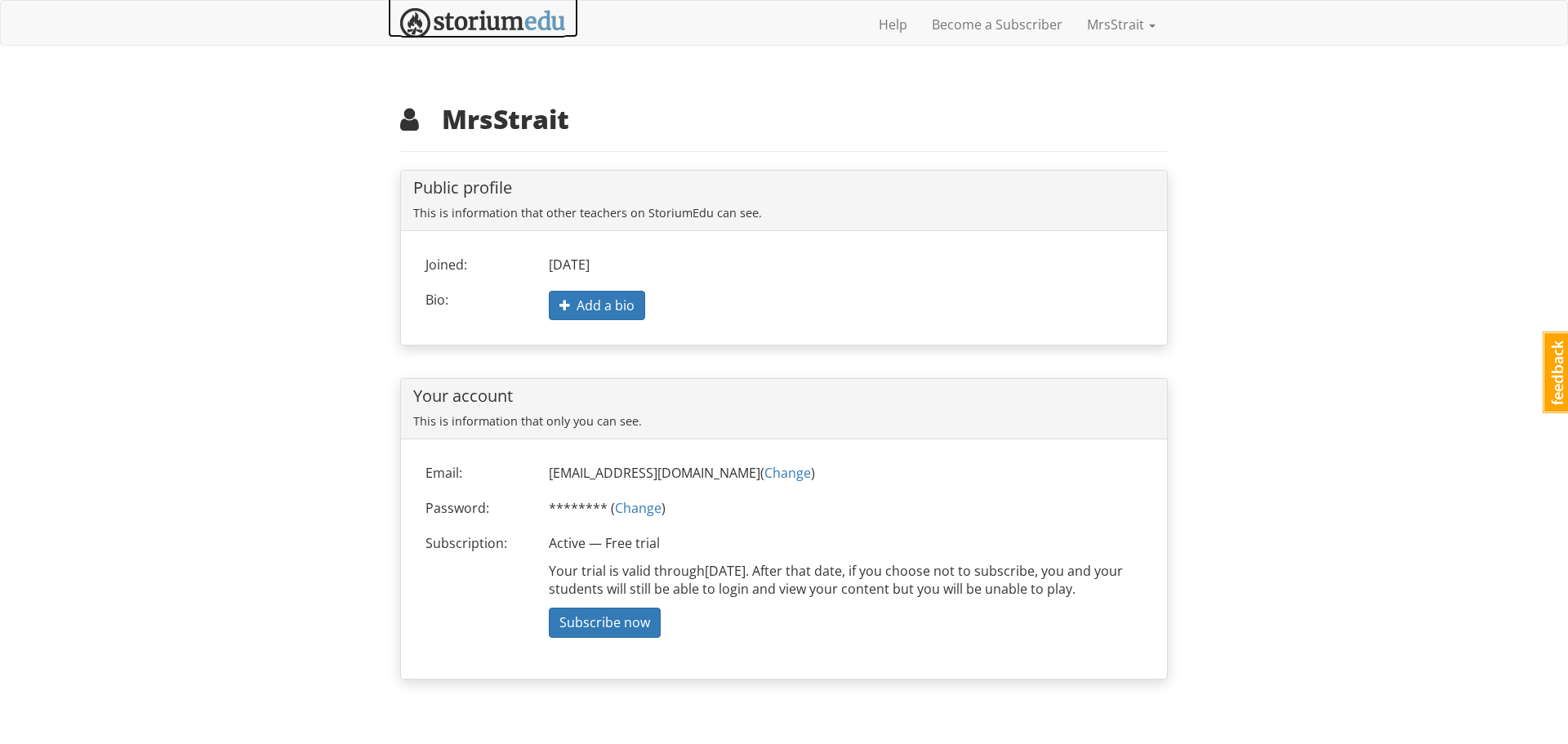
click at [522, 21] on img at bounding box center [483, 23] width 166 height 30
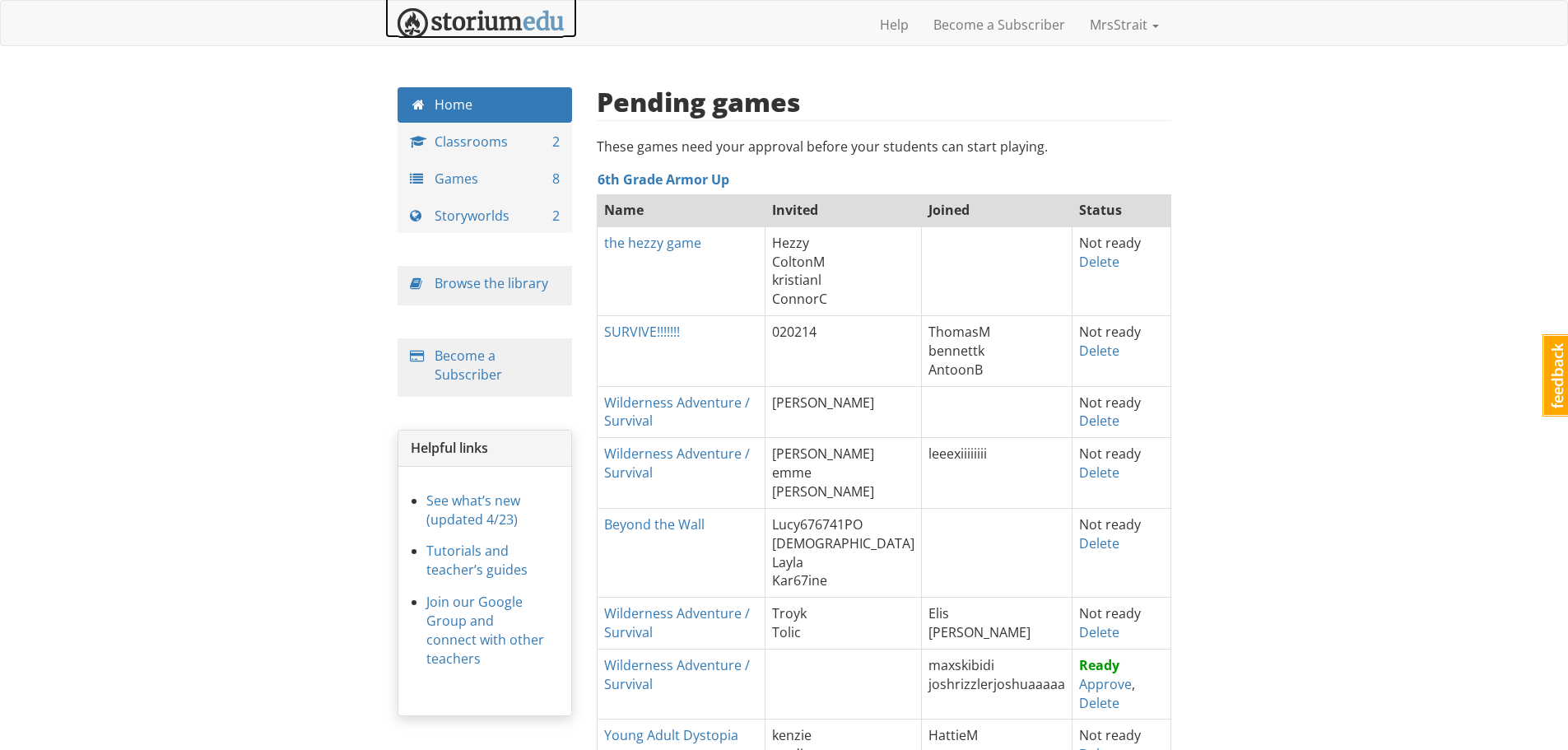
scroll to position [247, 0]
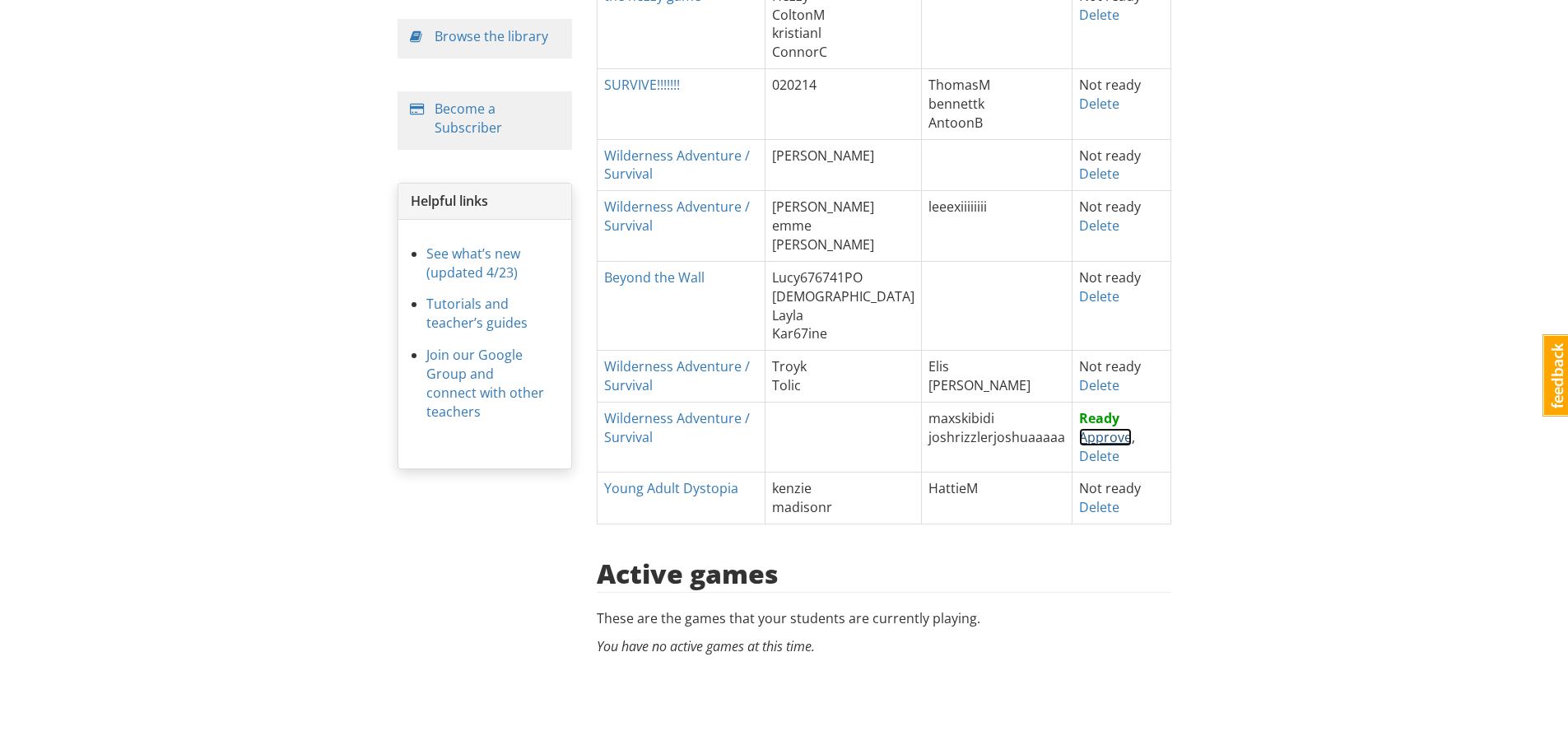
click at [1089, 436] on link "Approve" at bounding box center [1105, 437] width 53 height 18
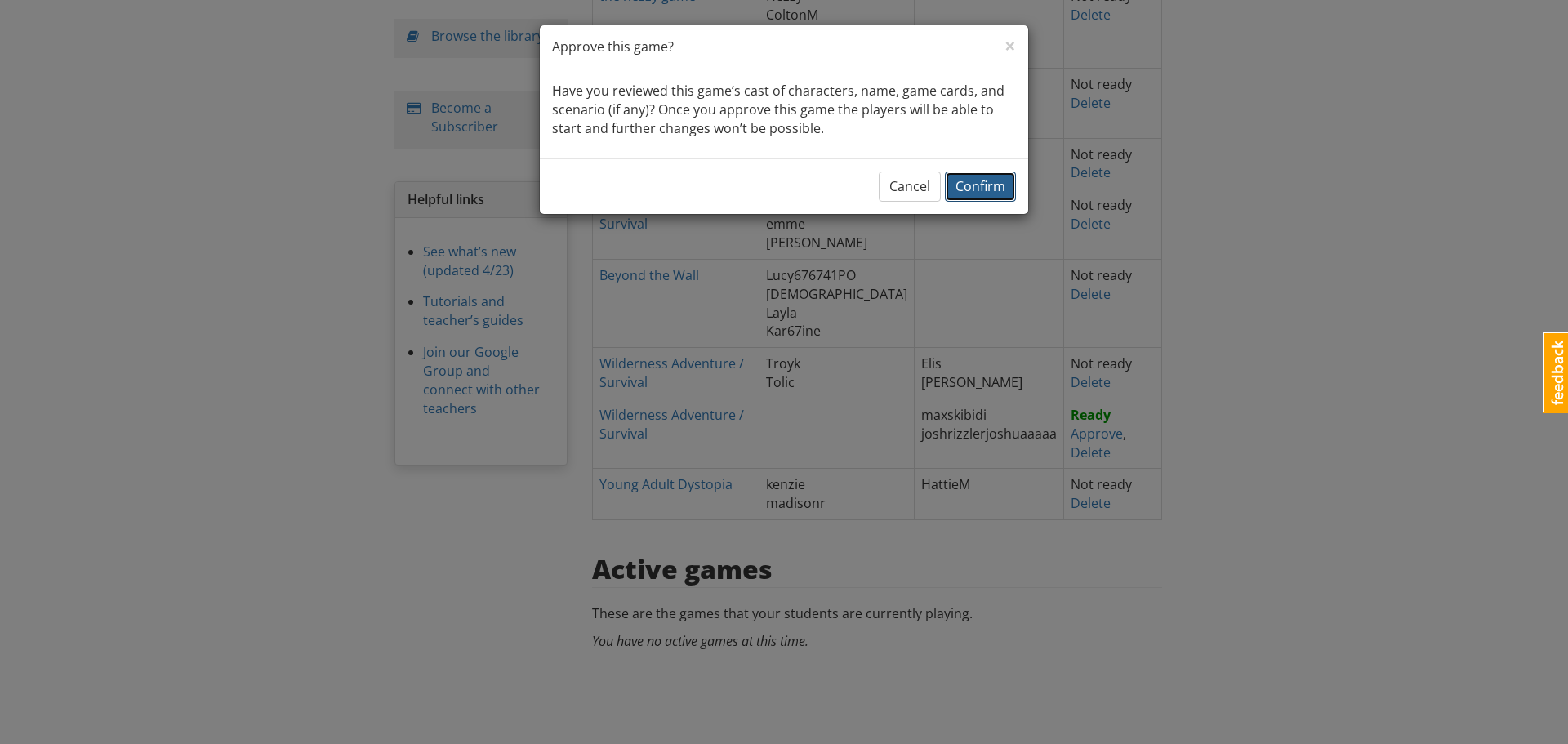
click at [987, 188] on span "Confirm" at bounding box center [980, 186] width 49 height 18
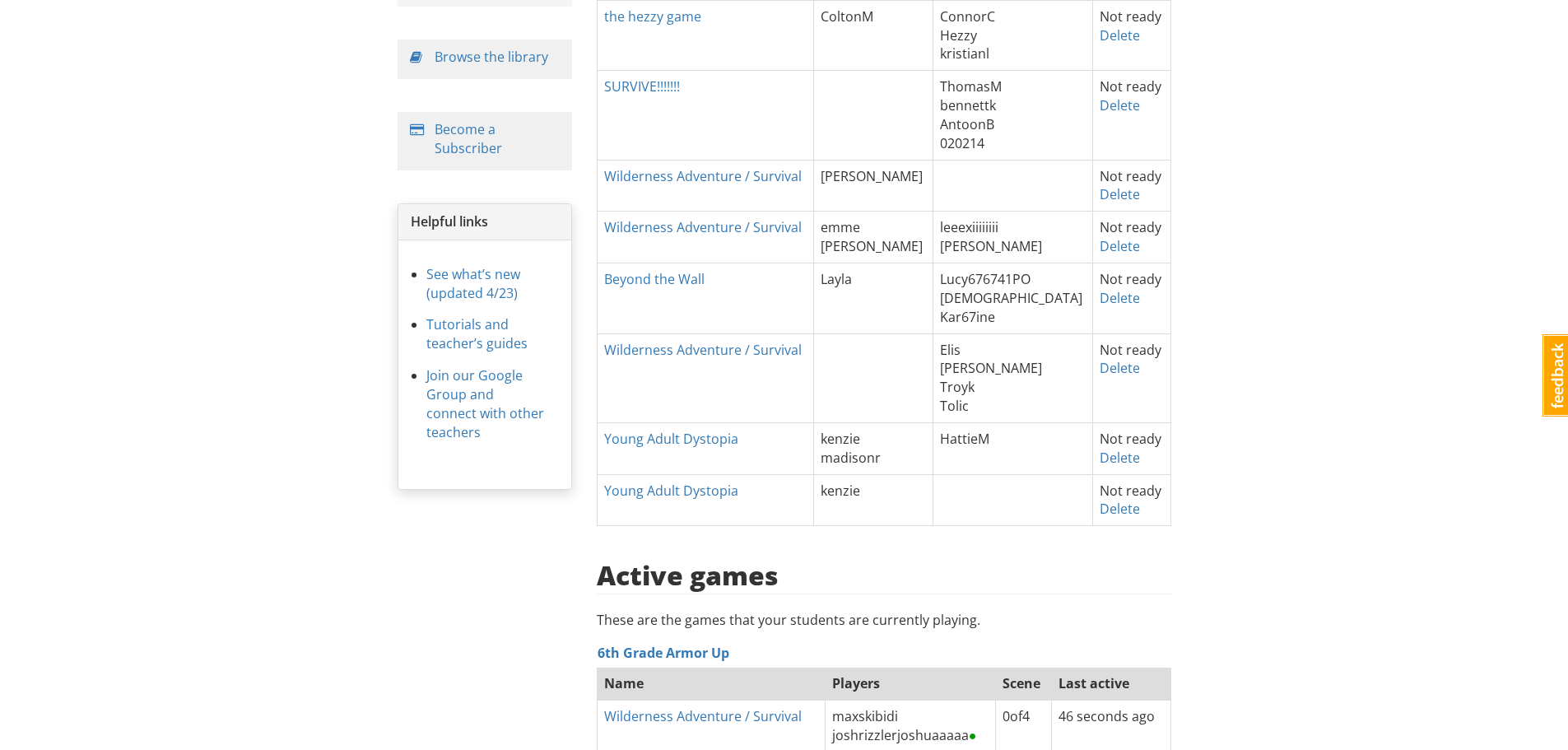
scroll to position [144, 0]
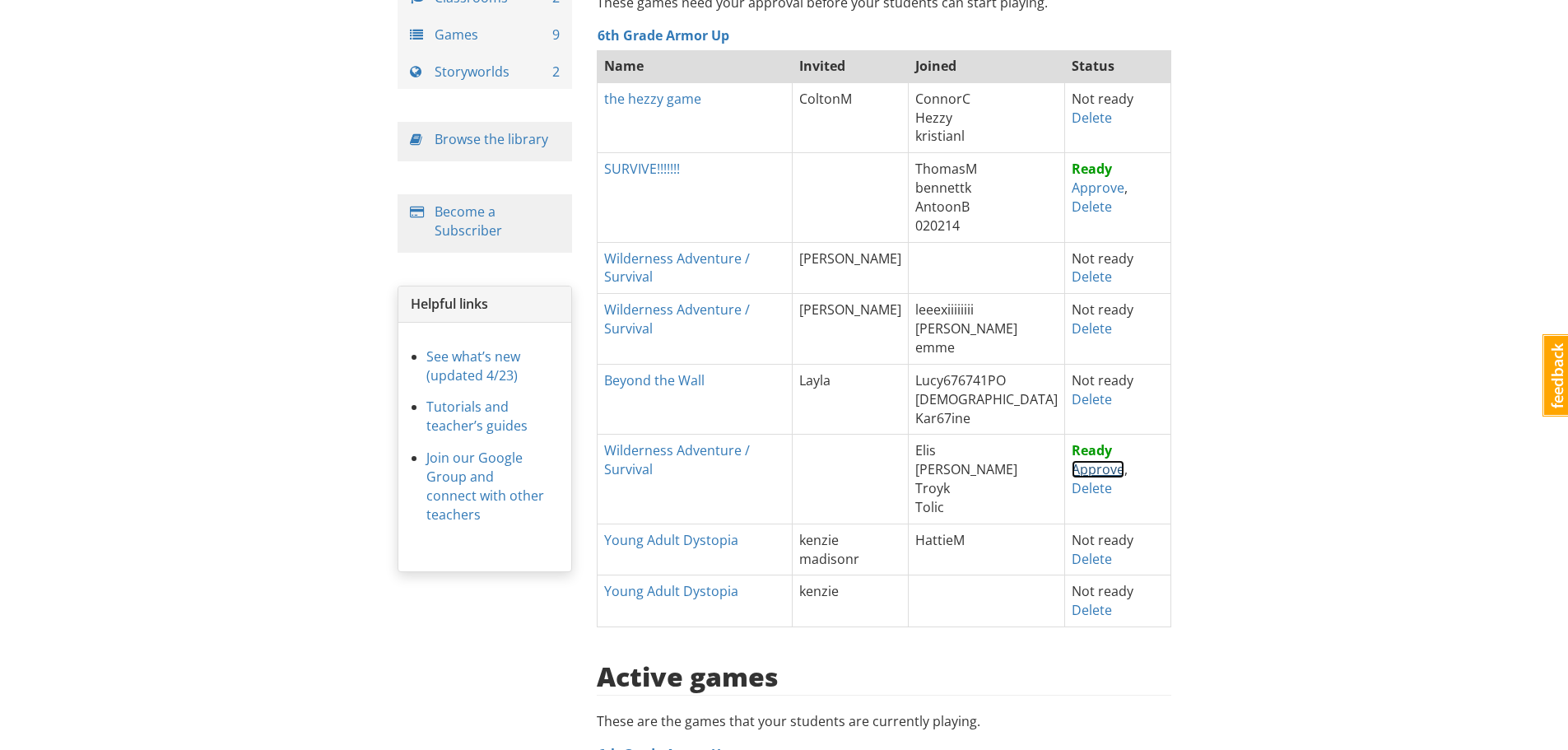
click at [1071, 471] on link "Approve" at bounding box center [1097, 469] width 53 height 18
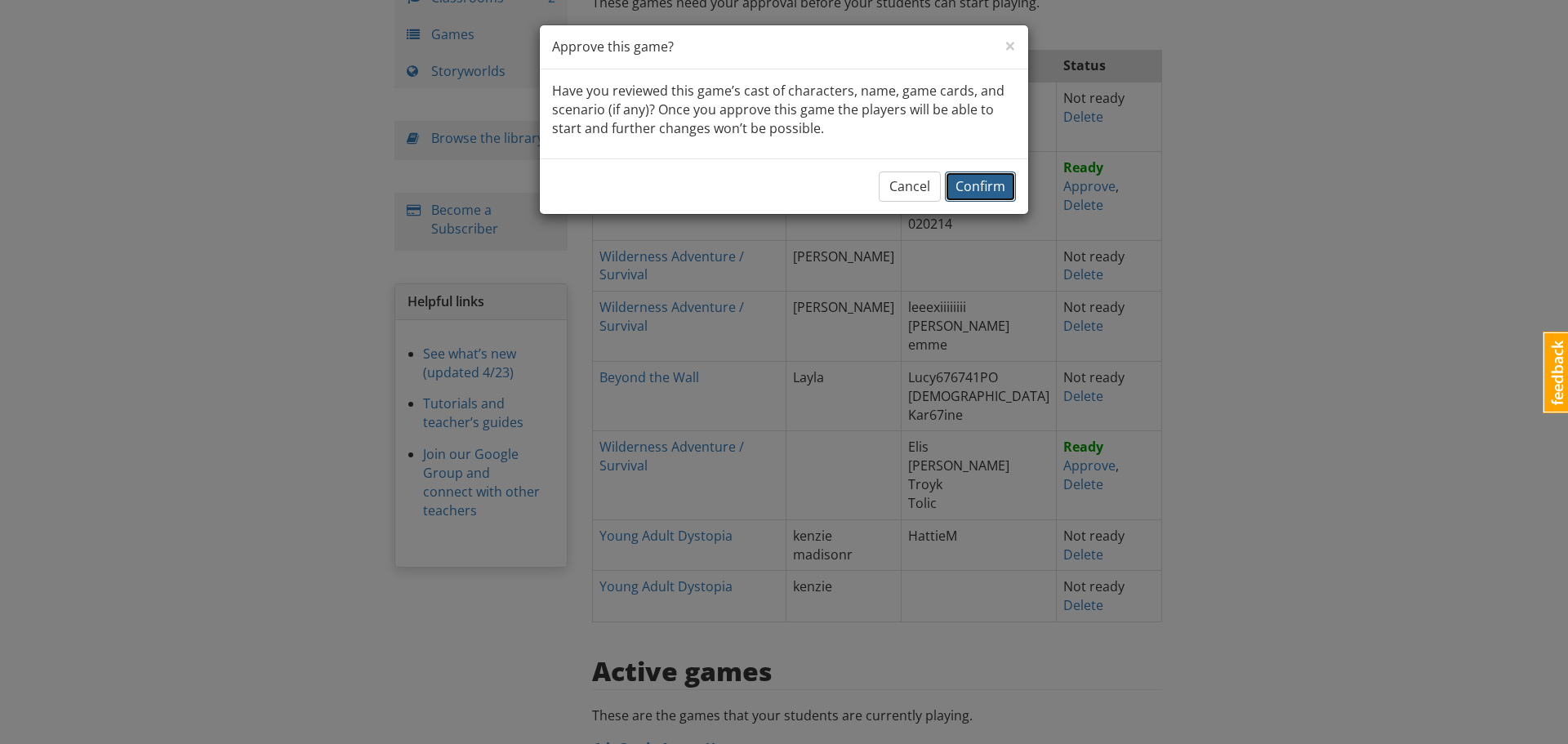
click at [985, 186] on span "Confirm" at bounding box center [980, 186] width 49 height 18
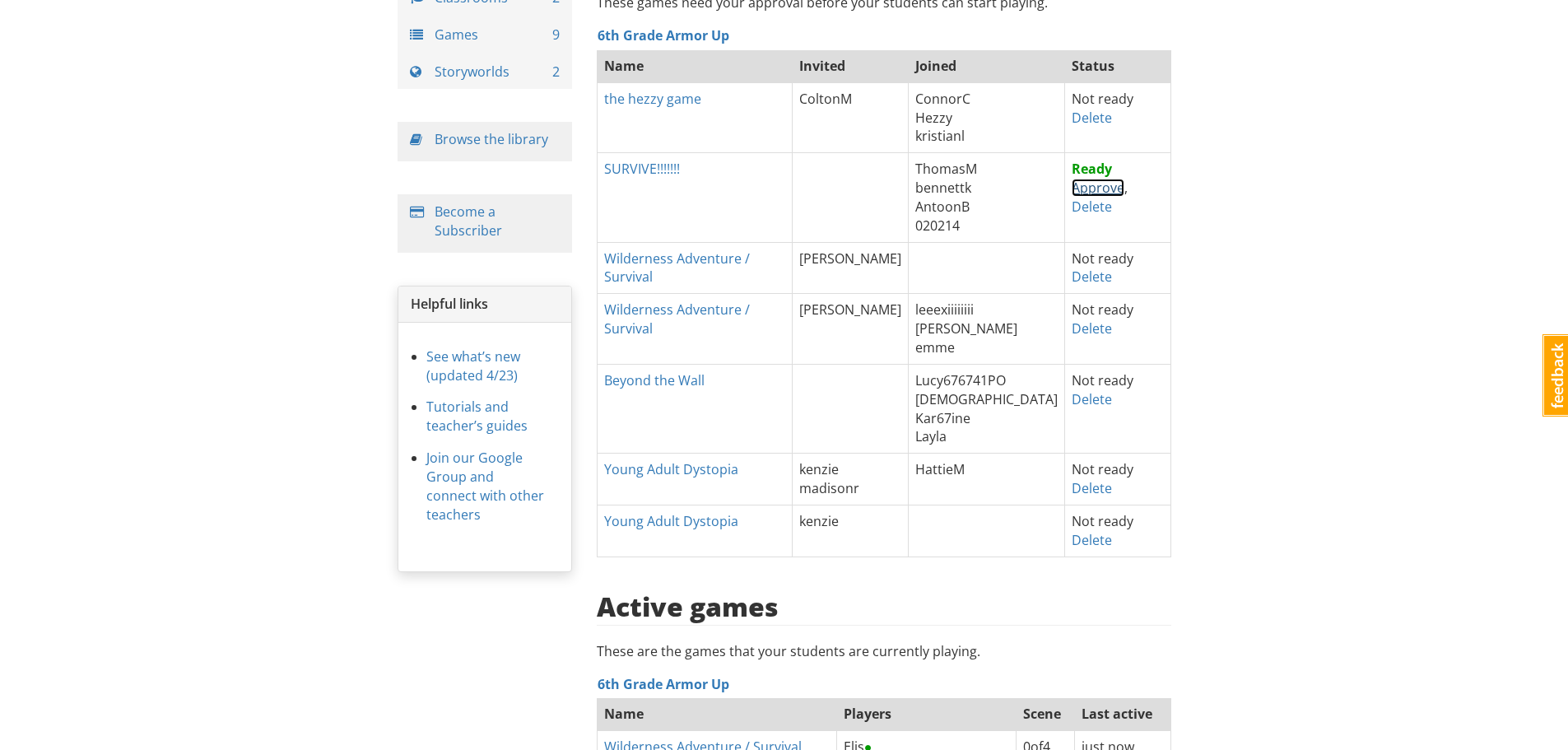
click at [1071, 189] on link "Approve" at bounding box center [1097, 188] width 53 height 18
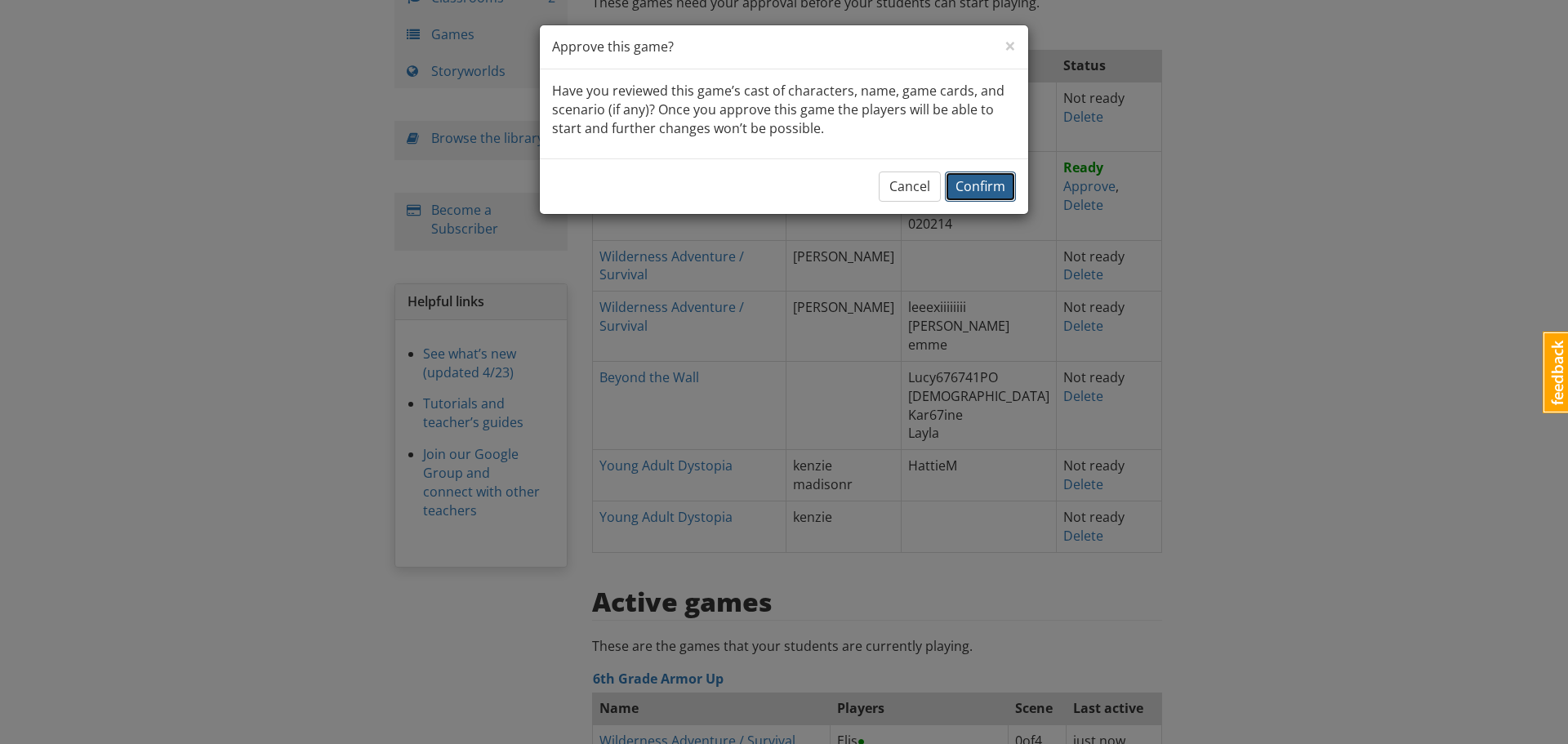
click at [976, 188] on span "Confirm" at bounding box center [980, 186] width 49 height 18
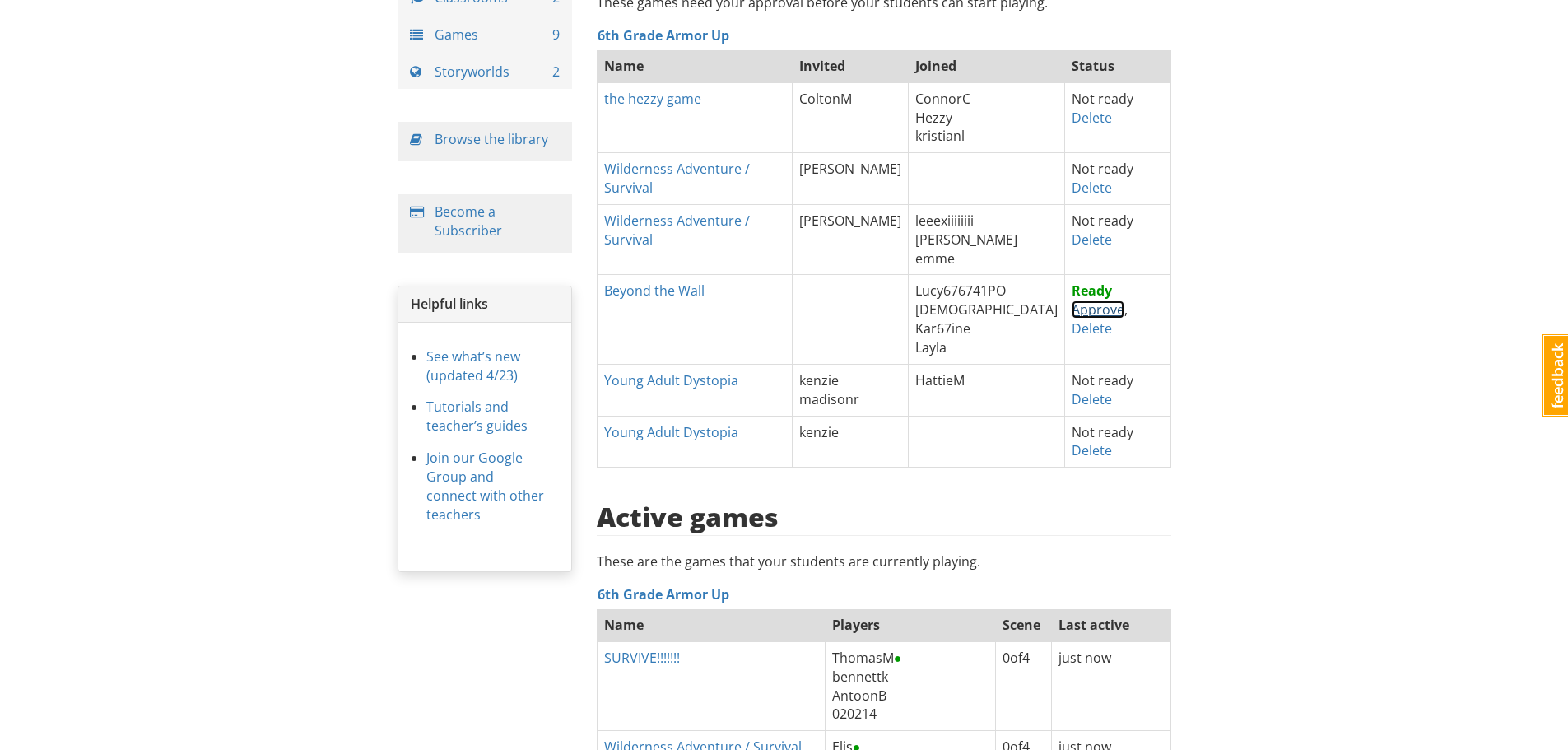
click at [1071, 310] on link "Approve" at bounding box center [1097, 310] width 53 height 18
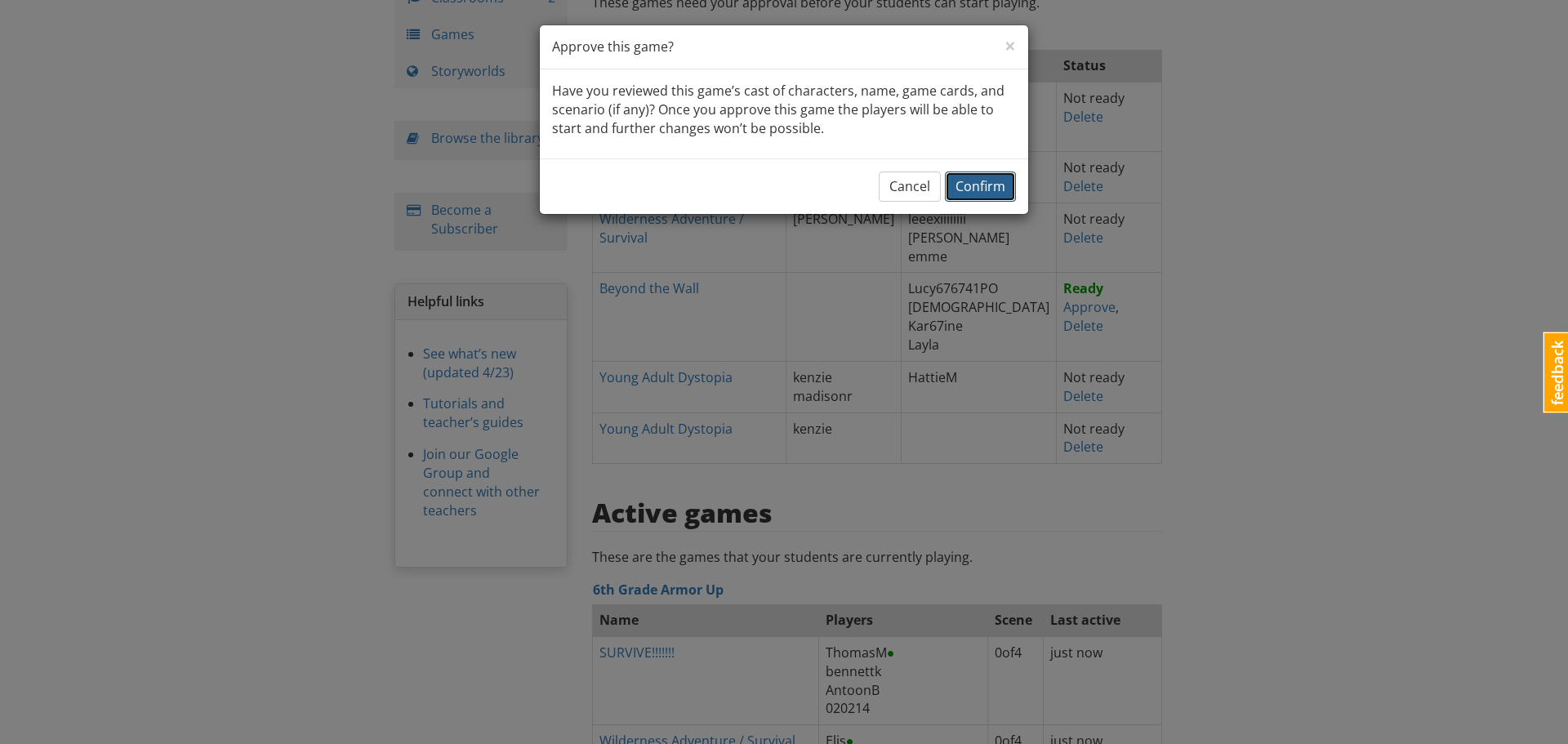
click at [976, 185] on span "Confirm" at bounding box center [980, 186] width 49 height 18
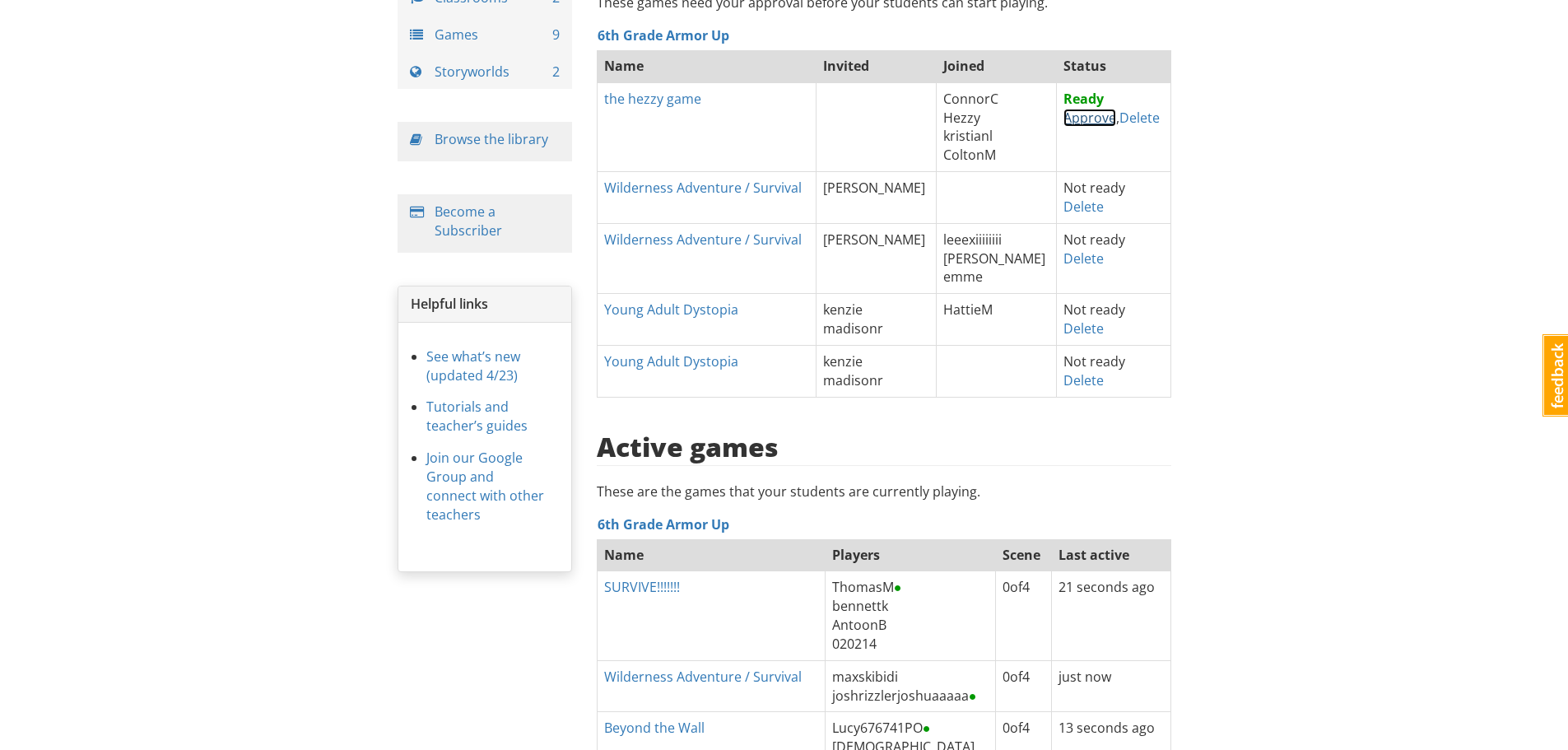
click at [1063, 120] on link "Approve" at bounding box center [1089, 117] width 53 height 18
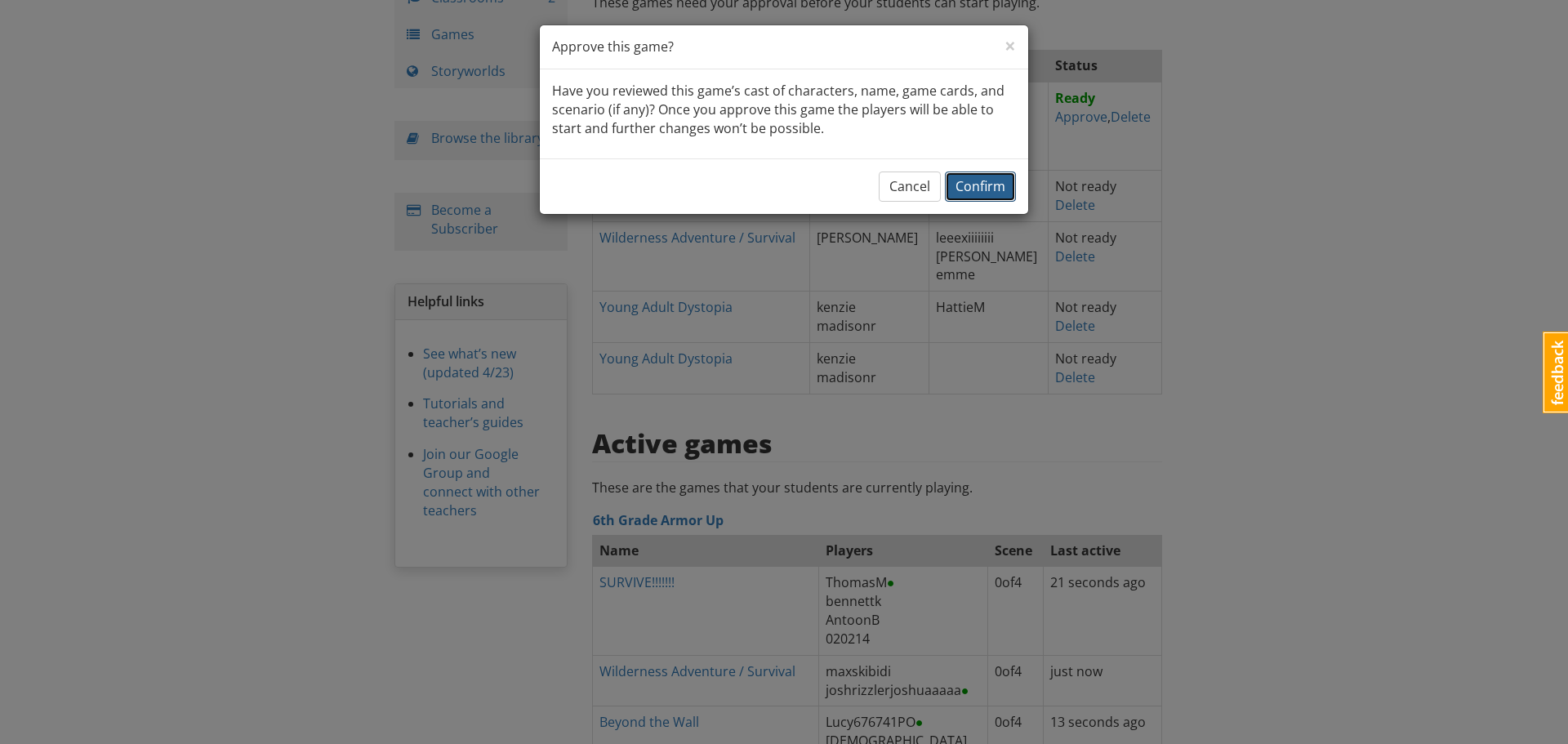
click at [989, 190] on span "Confirm" at bounding box center [980, 186] width 49 height 18
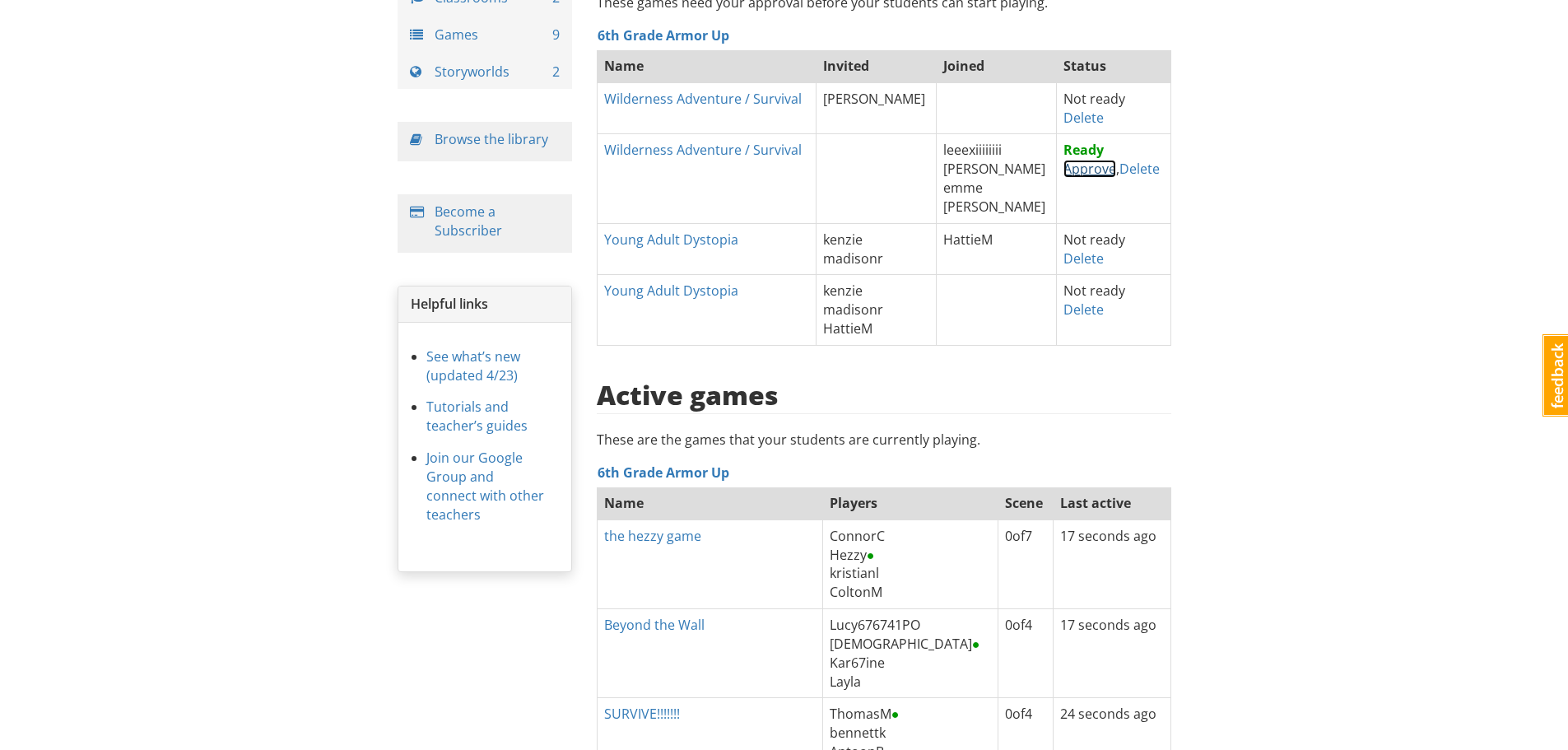
click at [1063, 168] on link "Approve" at bounding box center [1089, 168] width 53 height 18
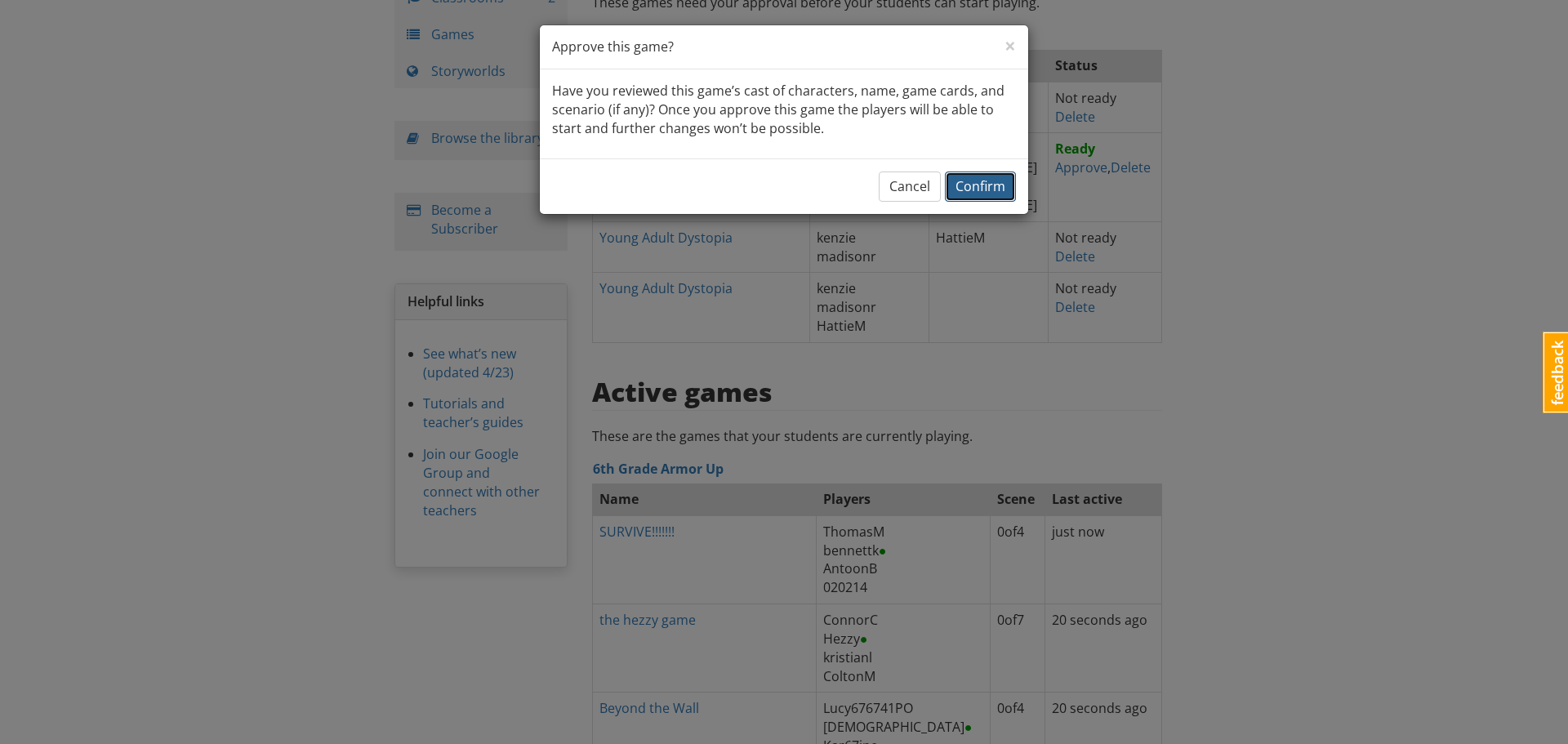
click at [977, 175] on button "Confirm" at bounding box center [980, 186] width 71 height 30
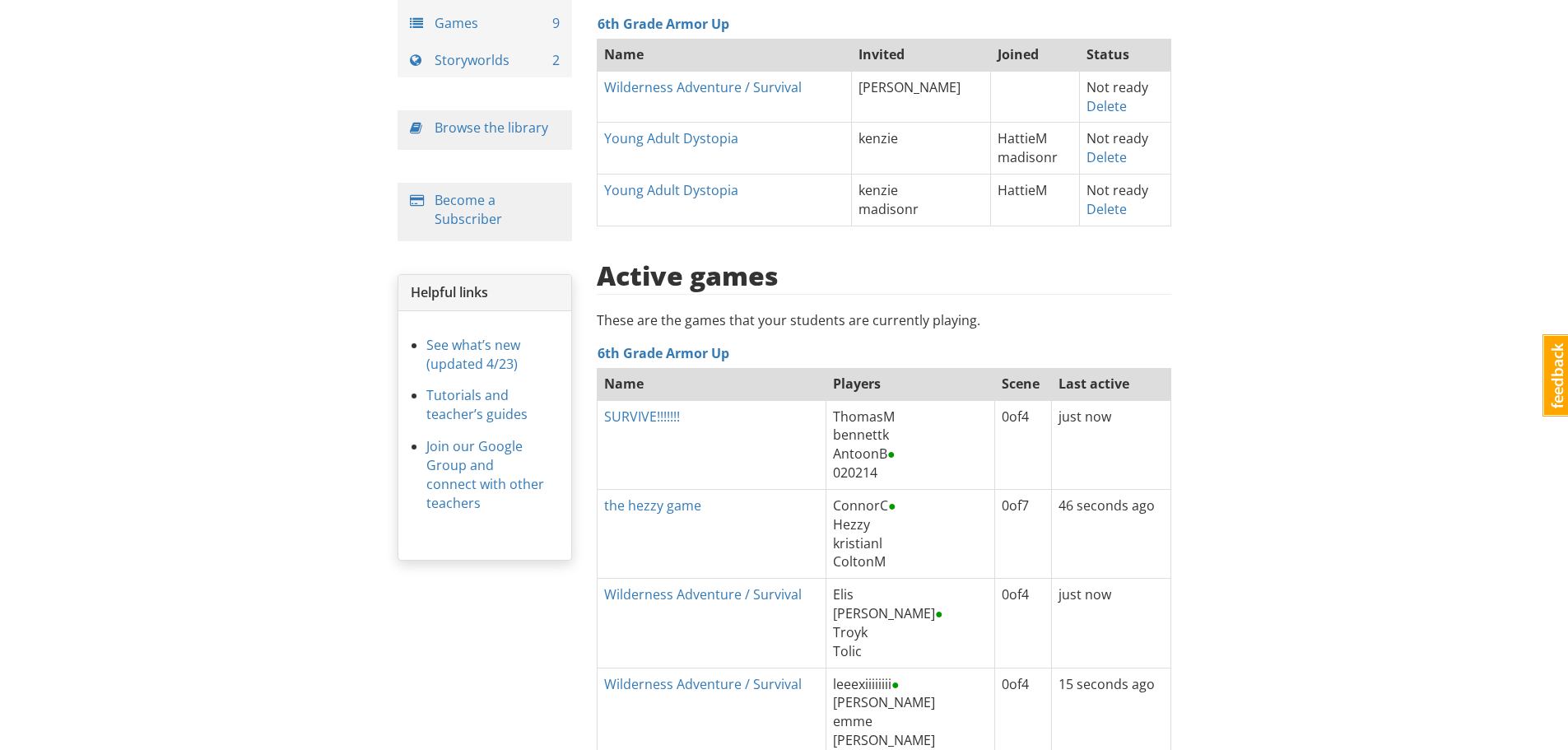
scroll to position [0, 0]
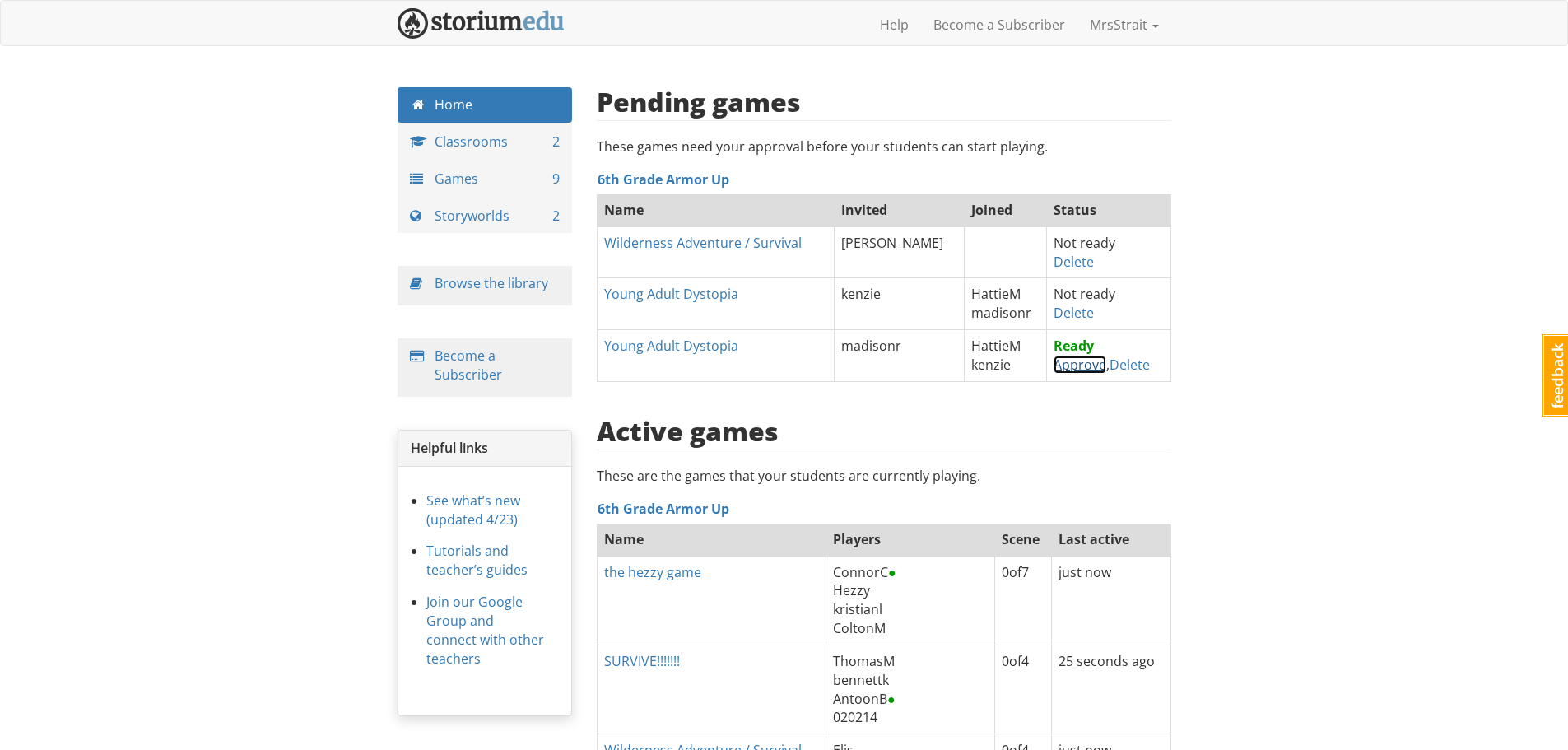
click at [1054, 361] on link "Approve" at bounding box center [1079, 365] width 53 height 18
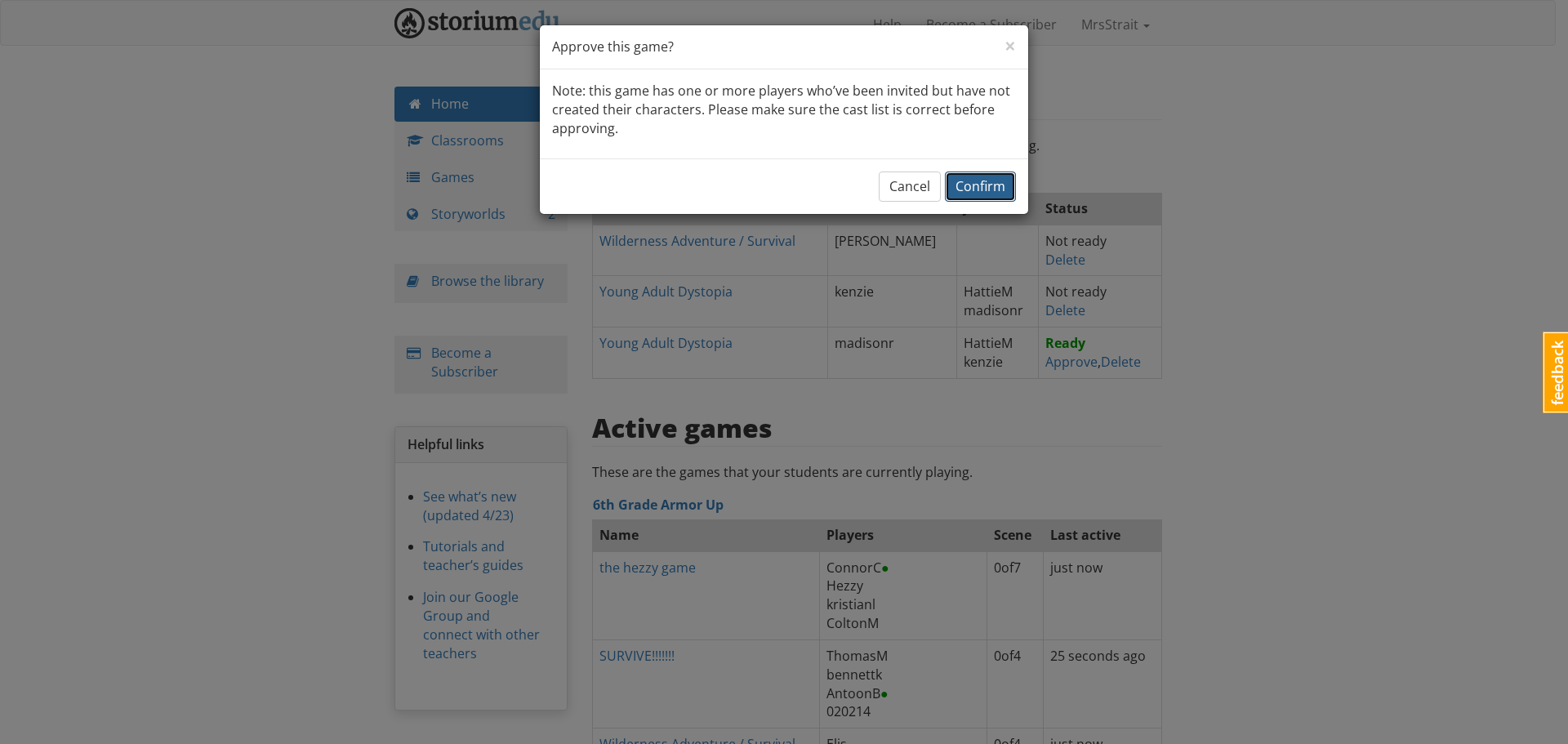
click at [988, 175] on button "Confirm" at bounding box center [980, 186] width 71 height 30
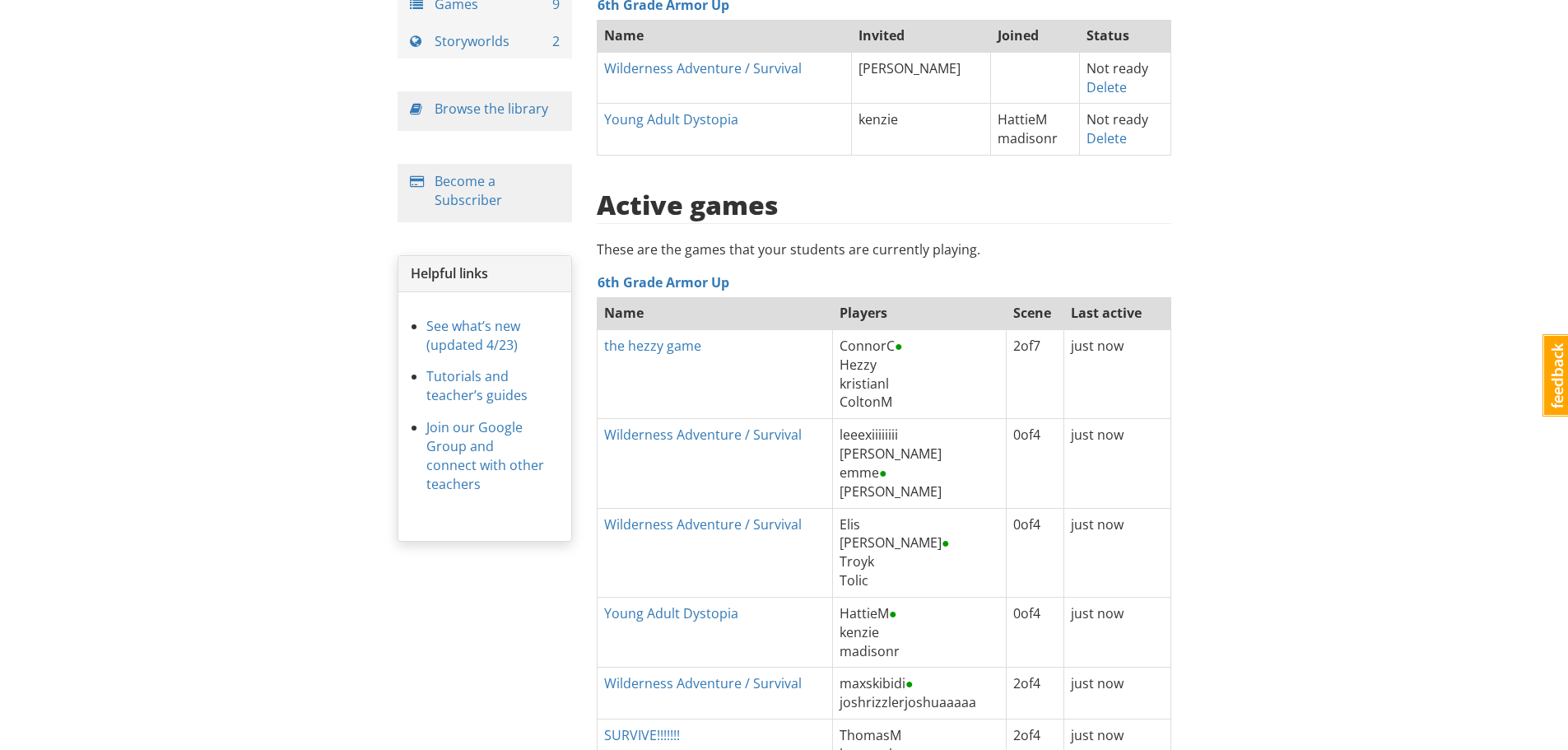
scroll to position [93, 0]
